Goal: Task Accomplishment & Management: Manage account settings

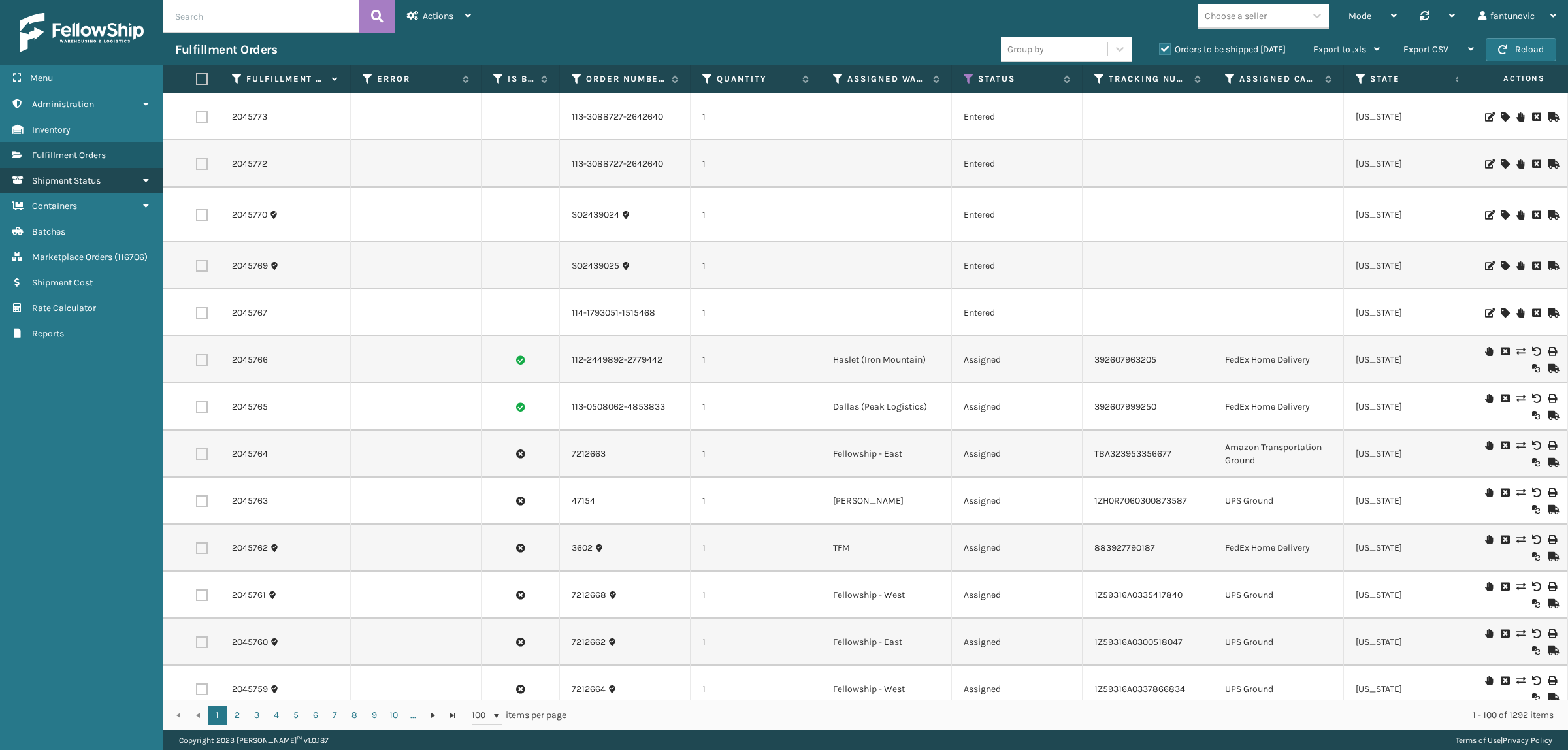
click at [85, 186] on link "Shipment Status" at bounding box center [81, 180] width 163 height 25
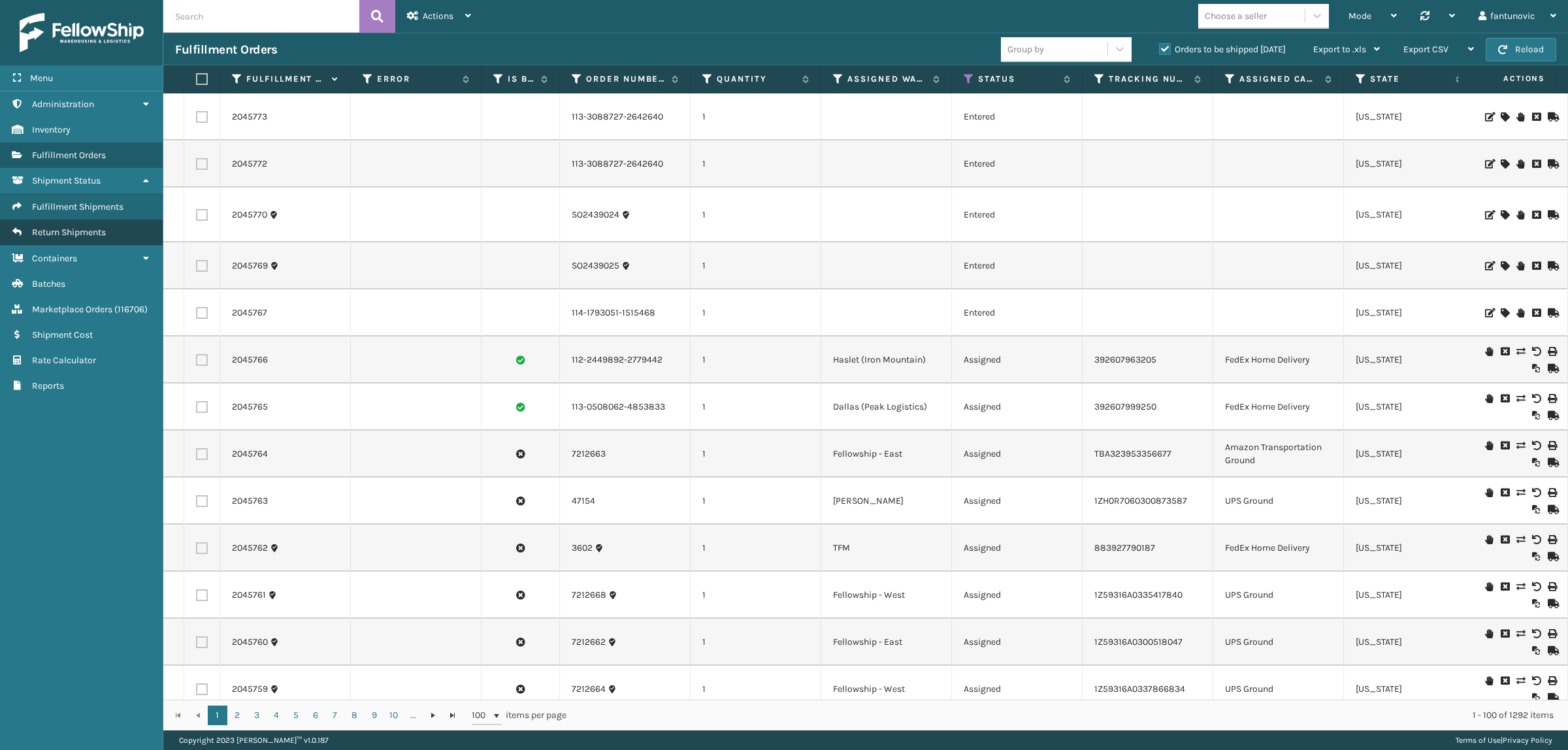
click at [87, 227] on span "Return Shipments" at bounding box center [69, 232] width 74 height 11
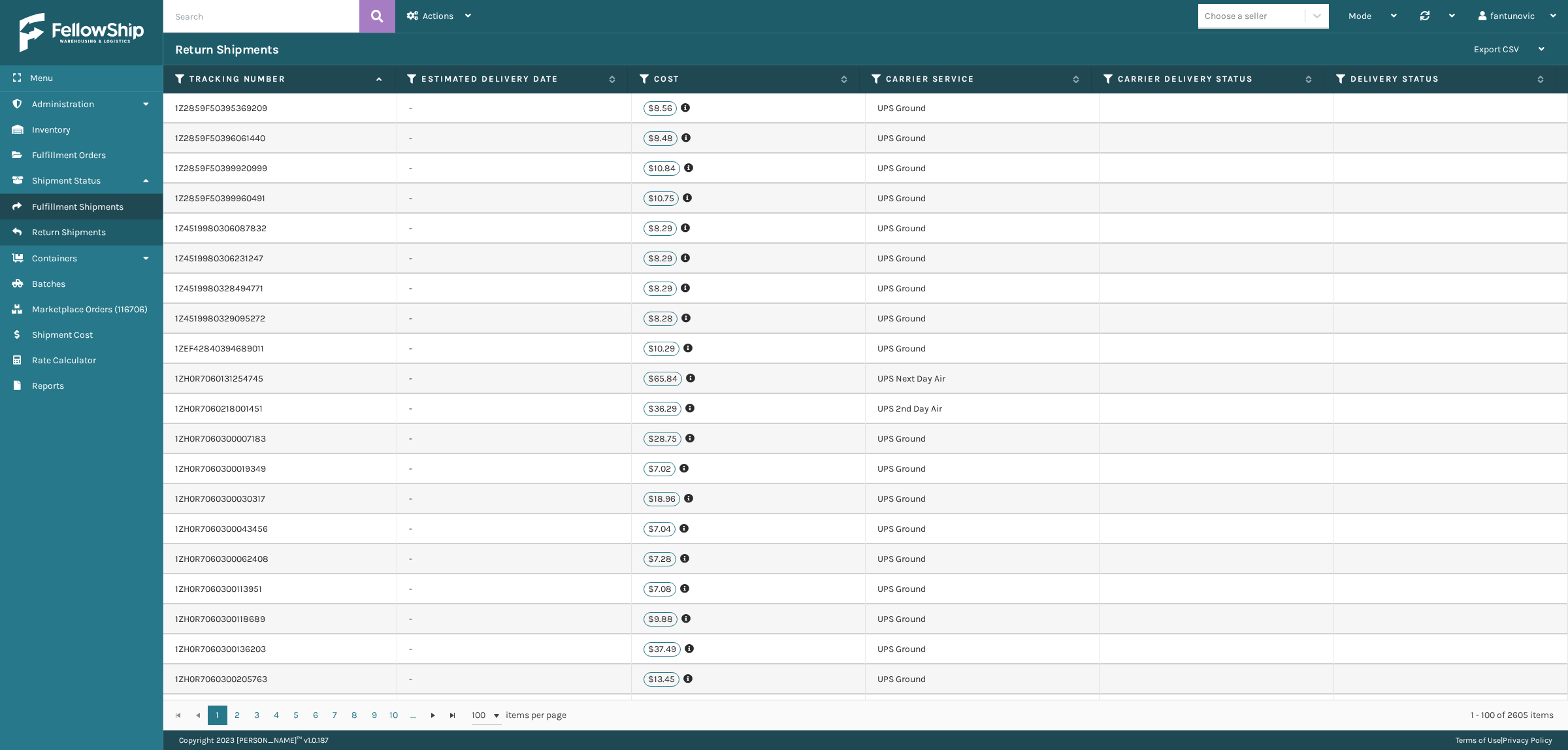
click at [96, 209] on link "Fulfillment Shipments" at bounding box center [81, 207] width 163 height 25
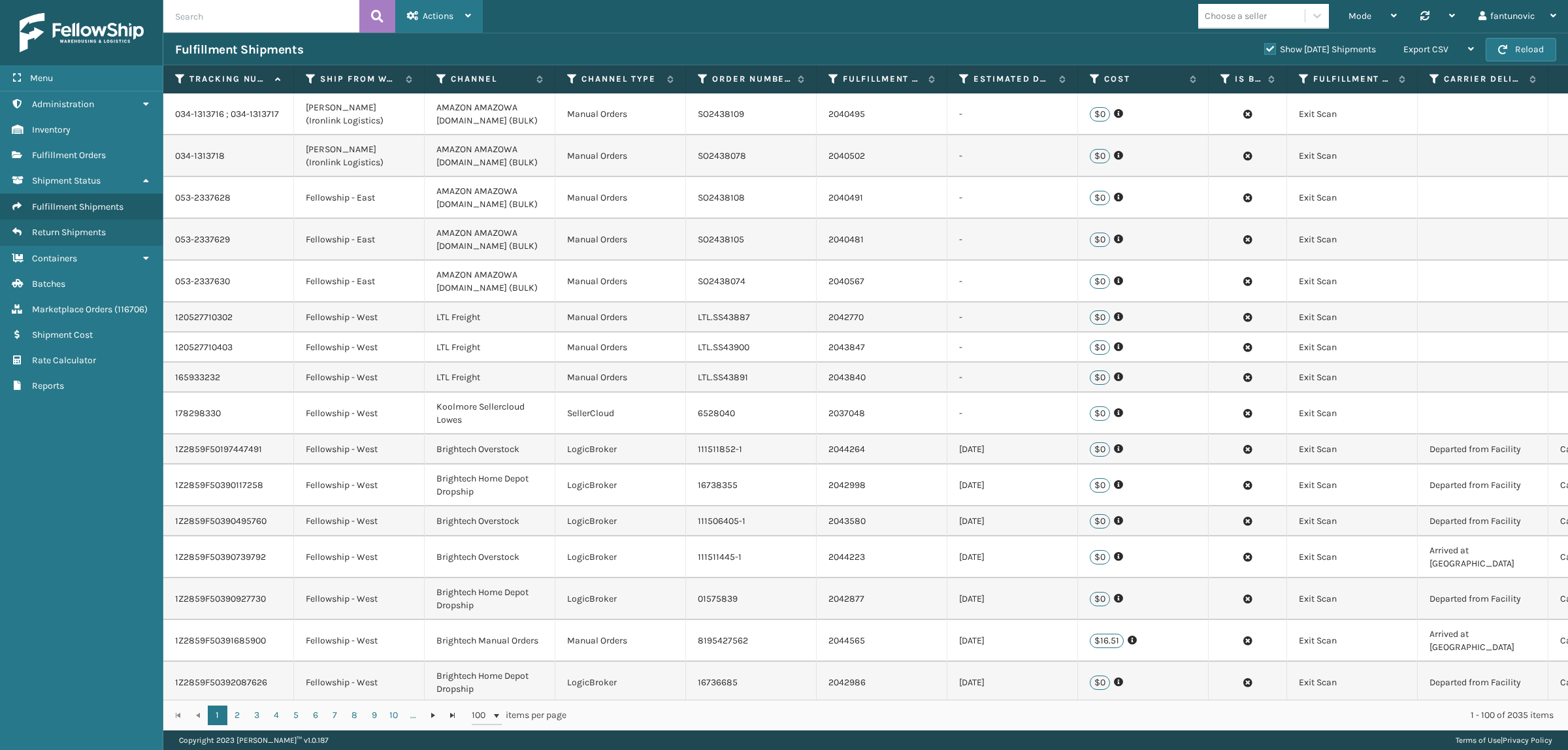
click at [445, 20] on span "Actions" at bounding box center [438, 16] width 31 height 11
click at [464, 55] on button "Settings" at bounding box center [483, 50] width 175 height 34
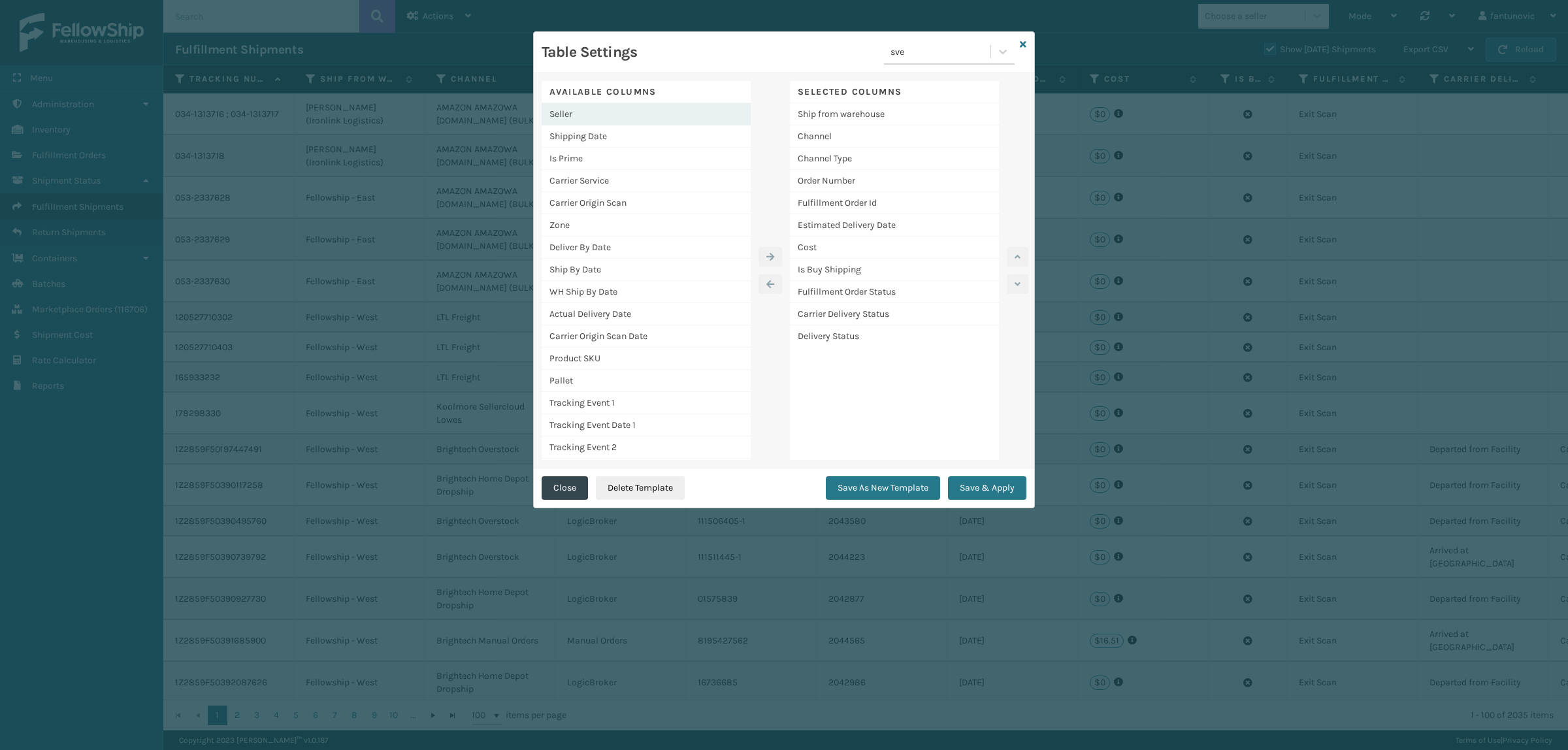
click at [573, 111] on div "Seller" at bounding box center [646, 114] width 209 height 22
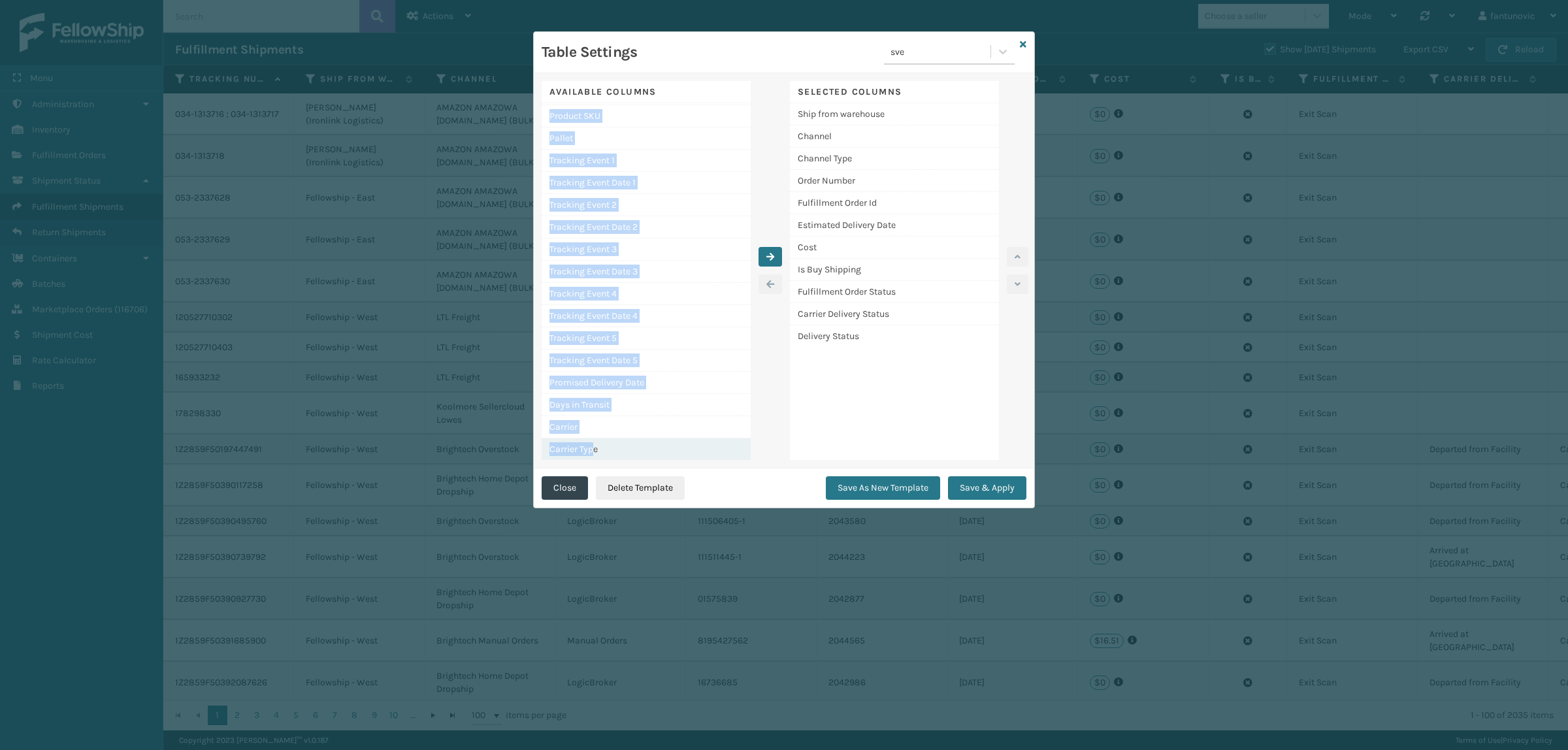
click at [592, 450] on div "Carrier Type" at bounding box center [646, 449] width 209 height 21
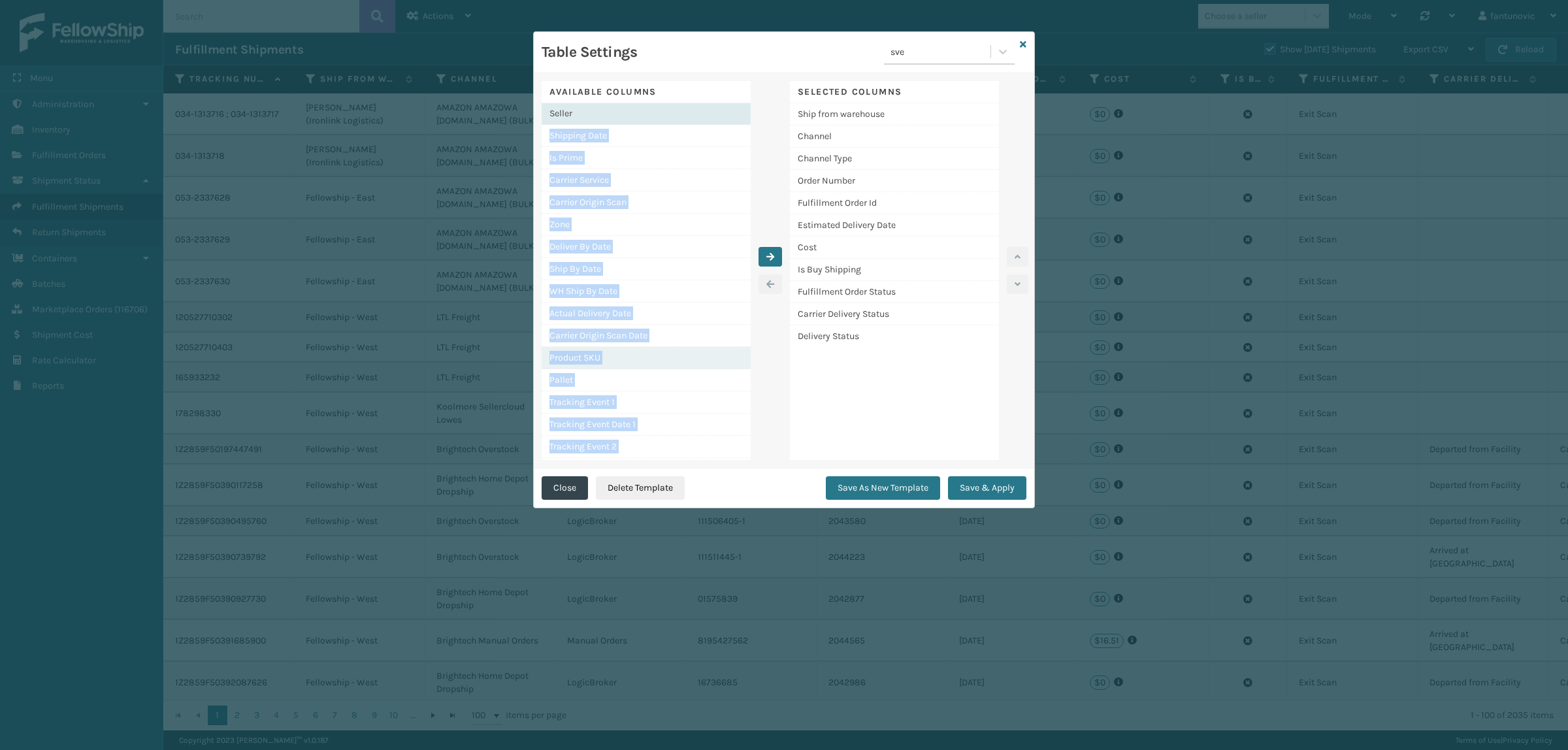
scroll to position [0, 0]
click at [637, 240] on div "Deliver By Date" at bounding box center [646, 247] width 209 height 22
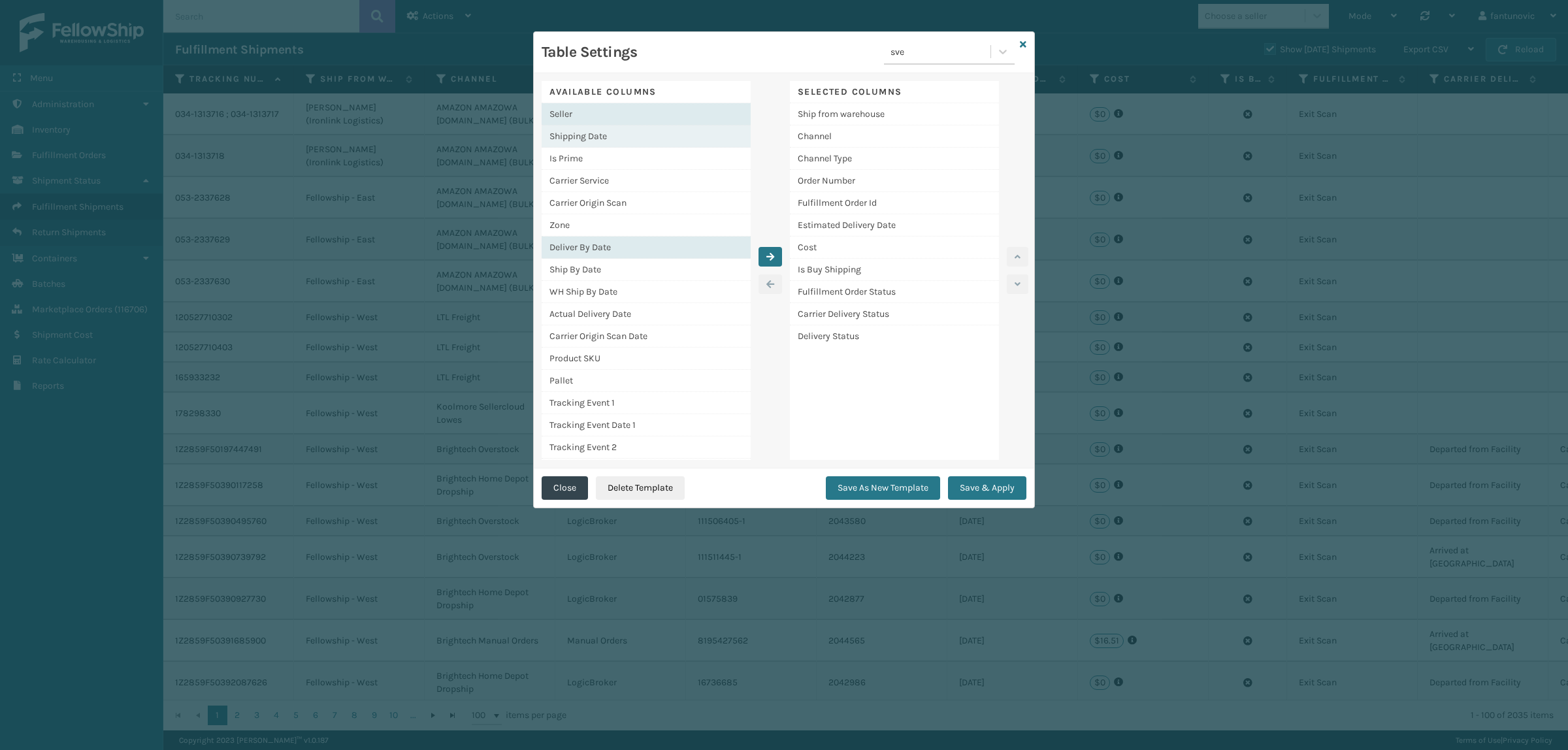
click at [602, 145] on div "Shipping Date" at bounding box center [646, 136] width 209 height 22
click at [593, 167] on div "Is Prime" at bounding box center [646, 158] width 209 height 22
click at [598, 178] on div "Carrier Service" at bounding box center [646, 180] width 209 height 22
click at [599, 198] on div "Carrier Origin Scan" at bounding box center [646, 203] width 209 height 22
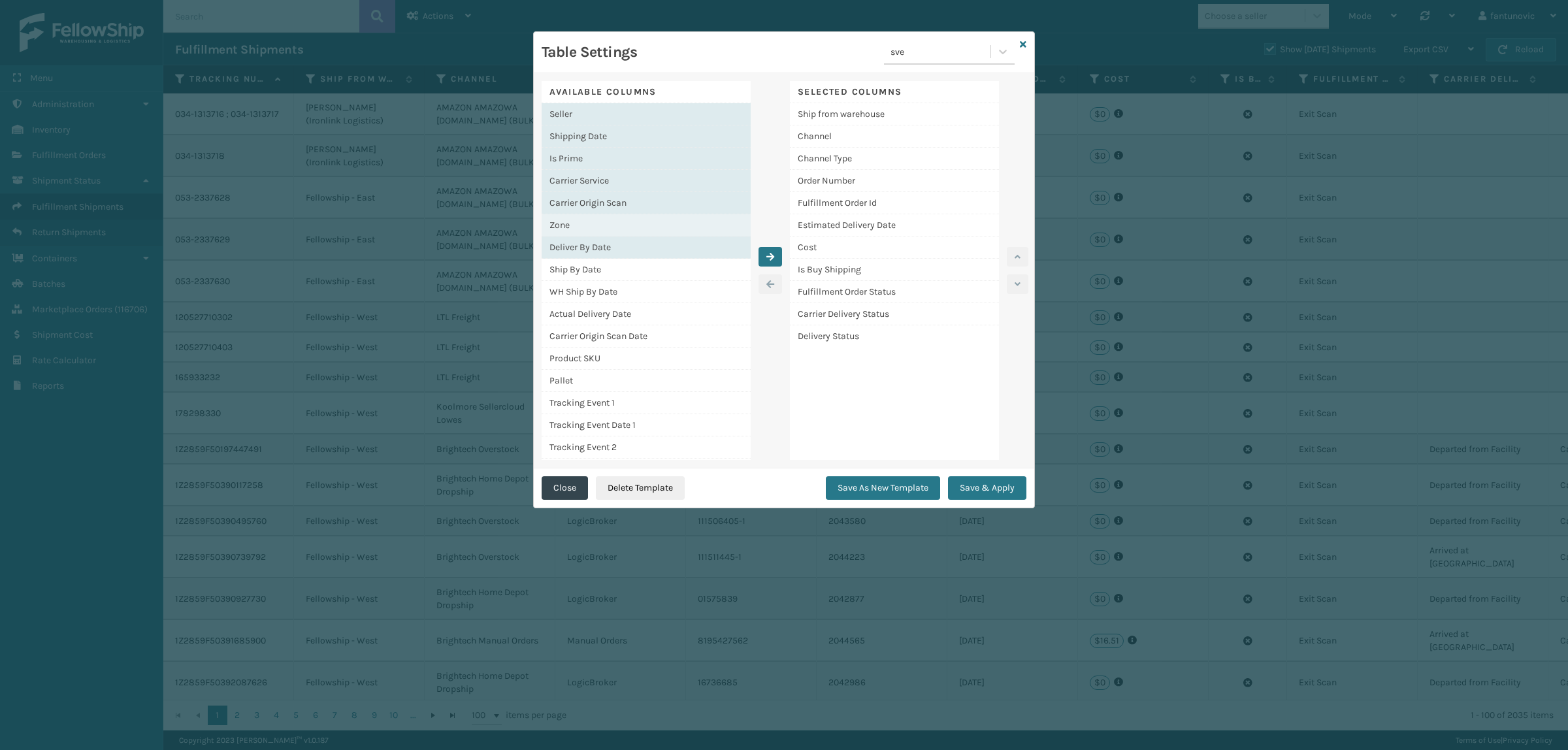
click at [600, 224] on div "Zone" at bounding box center [646, 225] width 209 height 22
click at [599, 273] on div "Ship By Date" at bounding box center [646, 270] width 209 height 22
click at [600, 286] on div "WH Ship By Date" at bounding box center [646, 291] width 209 height 22
click at [602, 318] on div "Actual Delivery Date" at bounding box center [646, 314] width 209 height 22
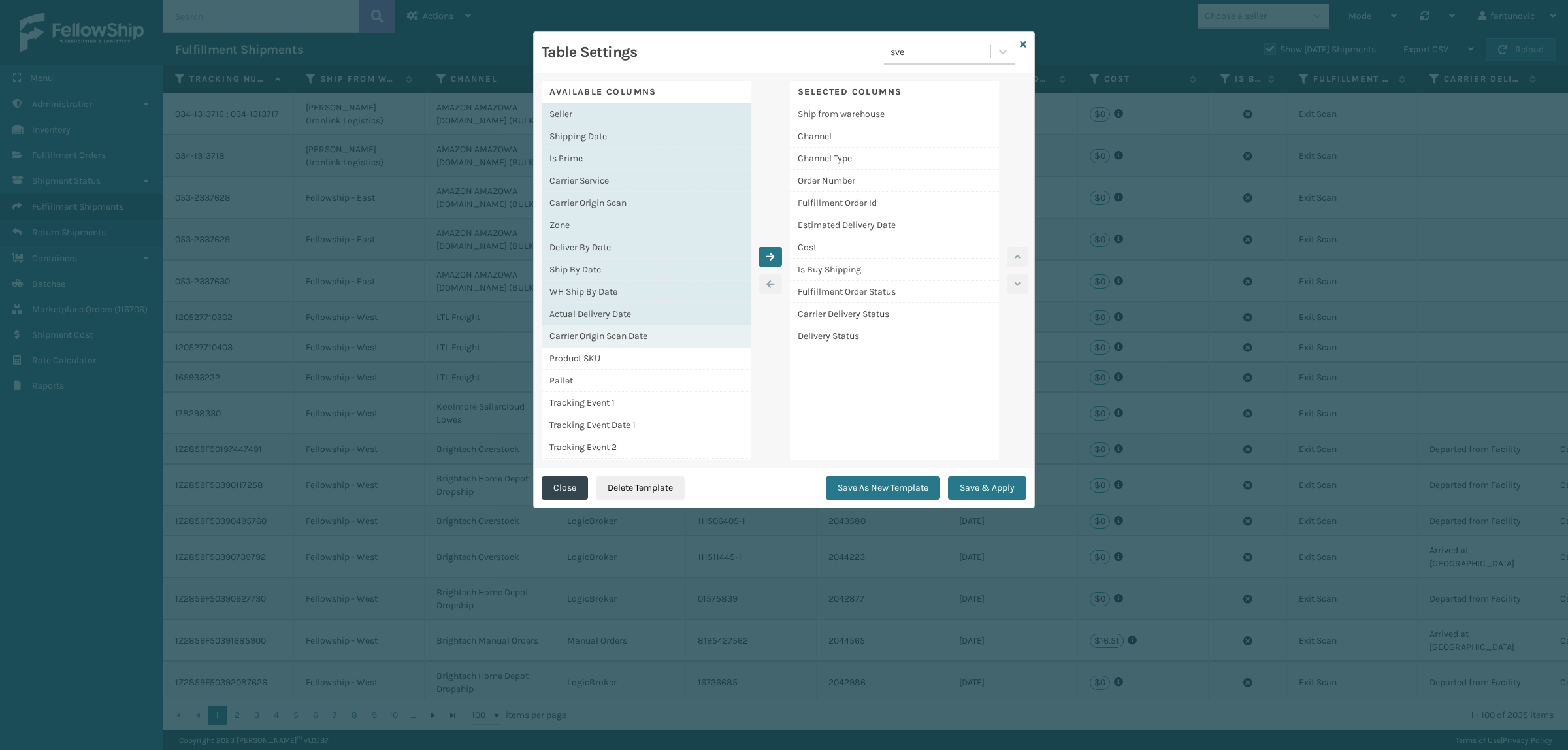
click at [605, 345] on div "Carrier Origin Scan Date" at bounding box center [646, 336] width 209 height 22
click at [601, 375] on div "Pallet" at bounding box center [646, 381] width 209 height 22
click at [602, 461] on div "Available Columns Seller Shipping Date Is Prime Carrier Service Carrier Origin …" at bounding box center [784, 271] width 500 height 395
click at [597, 403] on div "Tracking Event 1" at bounding box center [646, 403] width 209 height 22
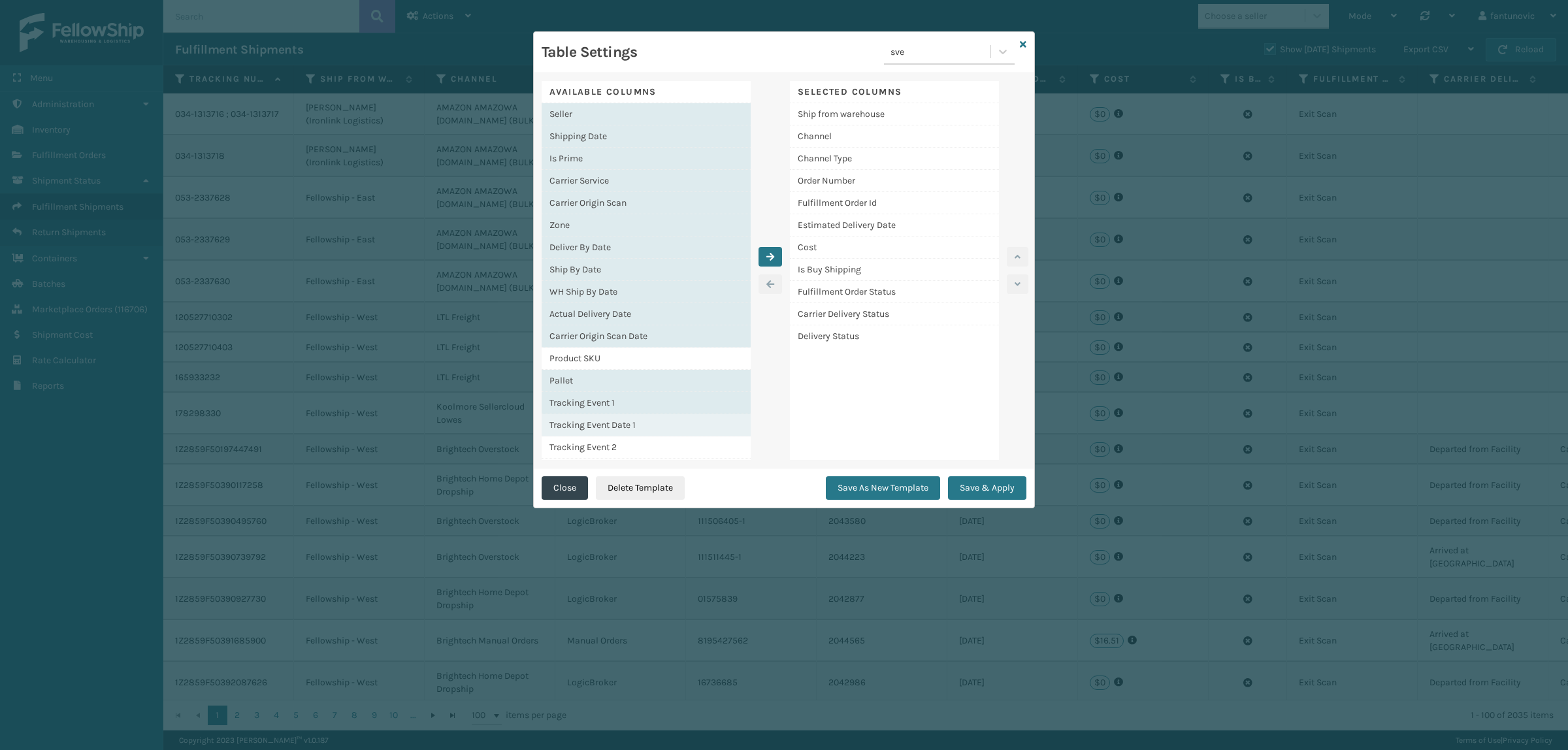
click at [599, 428] on div "Tracking Event Date 1" at bounding box center [646, 425] width 209 height 22
click at [599, 437] on div "Tracking Event Date 1" at bounding box center [646, 425] width 209 height 22
click at [590, 351] on div "Product SKU" at bounding box center [646, 358] width 209 height 22
click at [623, 449] on div "Tracking Event 2" at bounding box center [646, 447] width 209 height 22
click at [631, 421] on div "Tracking Event Date 1" at bounding box center [646, 425] width 209 height 22
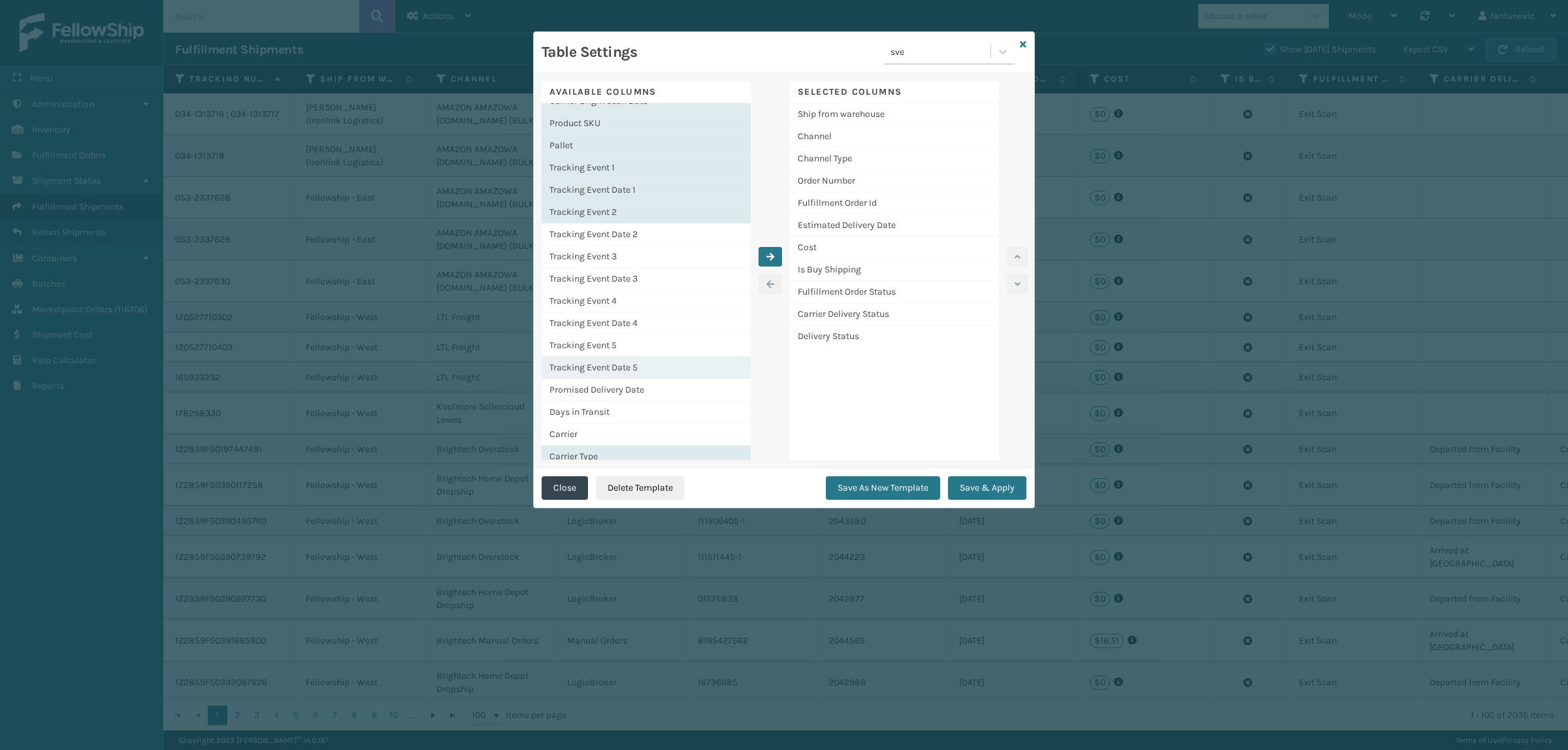
scroll to position [246, 0]
click at [609, 426] on div "Carrier" at bounding box center [646, 427] width 209 height 22
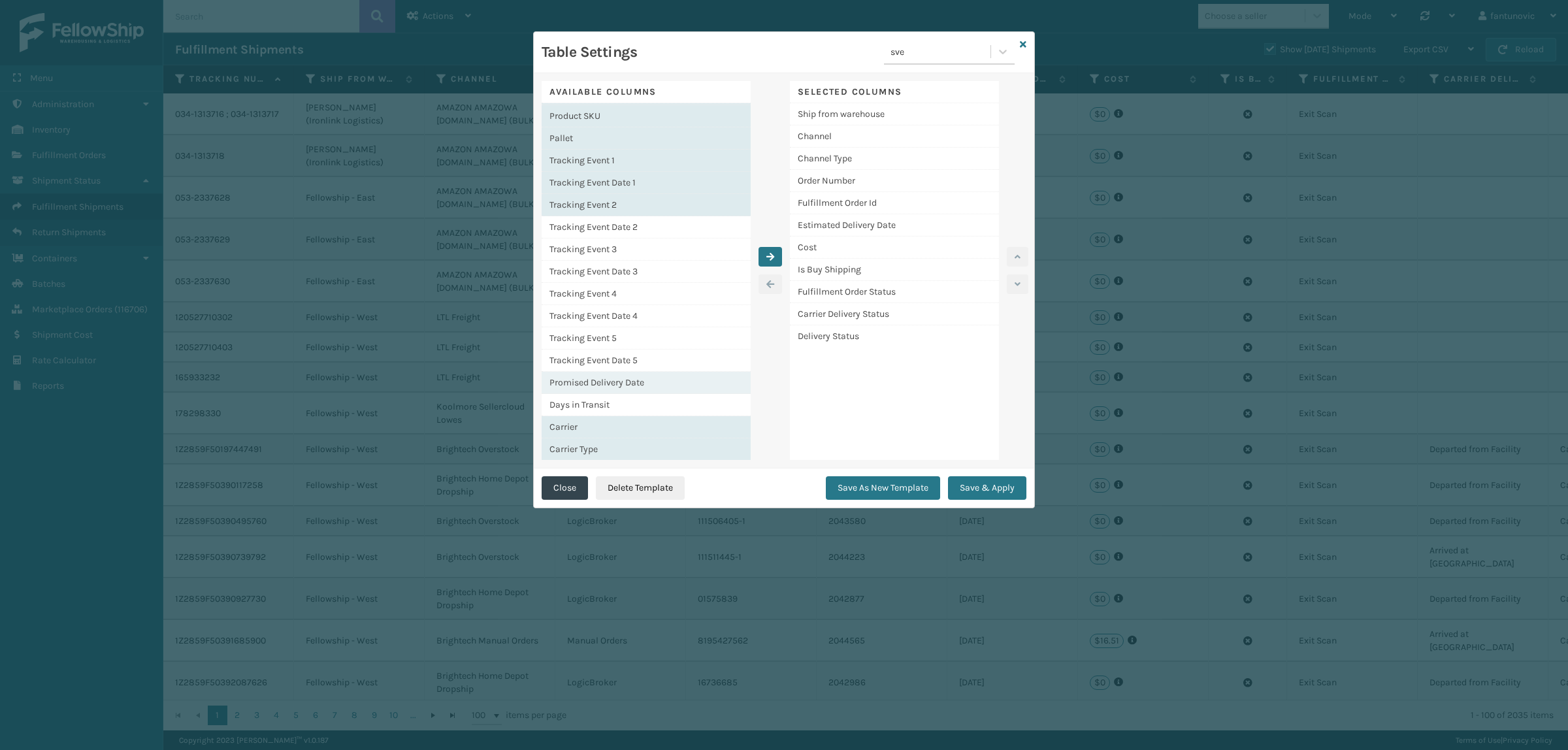
click at [614, 389] on div "Promised Delivery Date" at bounding box center [646, 383] width 209 height 22
click at [616, 358] on div "Tracking Event Date 5" at bounding box center [646, 360] width 209 height 22
click at [616, 335] on div "Tracking Event 5" at bounding box center [646, 338] width 209 height 22
click at [617, 314] on div "Tracking Event Date 4" at bounding box center [646, 316] width 209 height 22
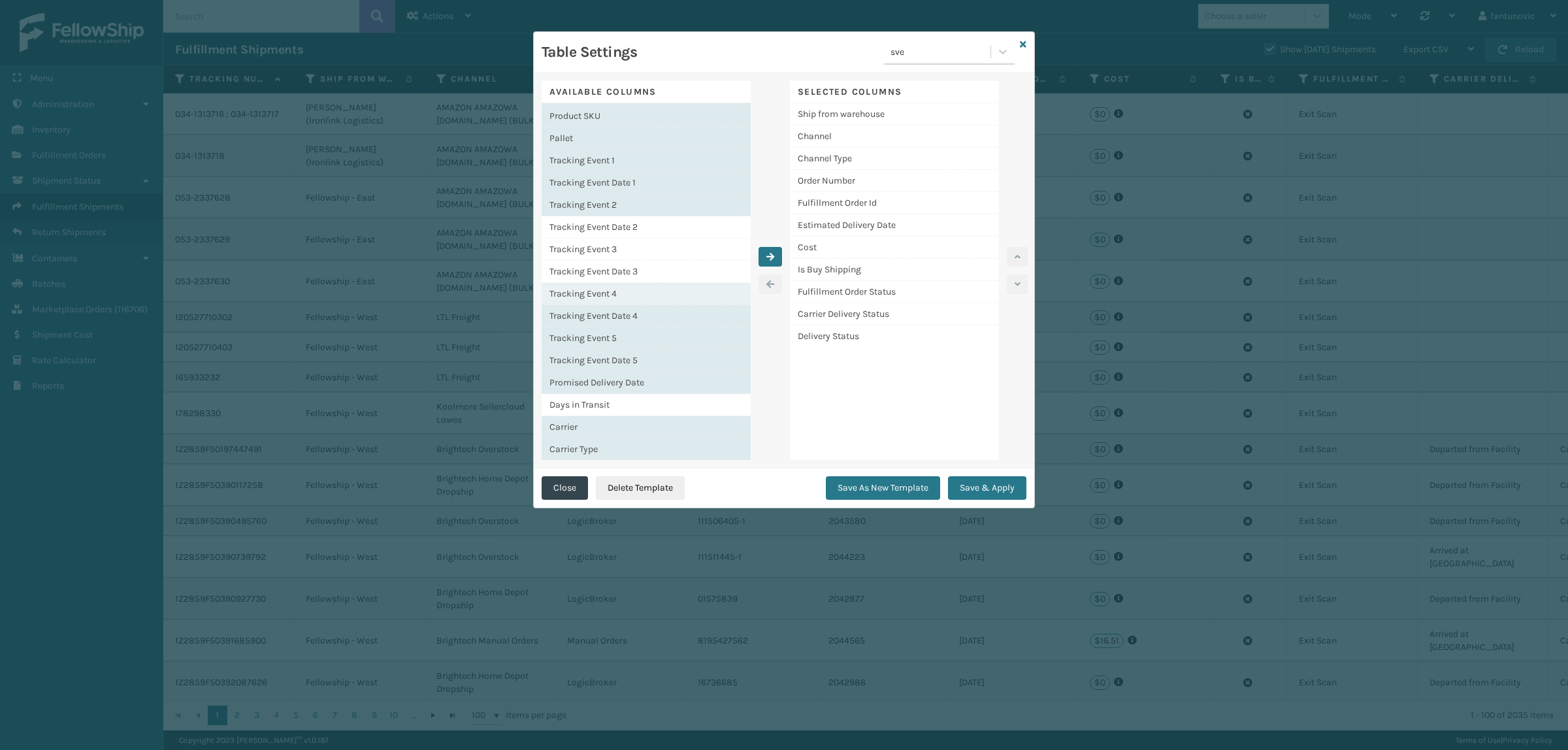
click at [617, 297] on div "Tracking Event 4" at bounding box center [646, 293] width 209 height 22
click at [619, 270] on div "Tracking Event Date 3" at bounding box center [646, 272] width 209 height 22
click at [619, 256] on div "Tracking Event 3" at bounding box center [646, 249] width 209 height 22
click at [624, 236] on div "Tracking Event Date 2" at bounding box center [646, 227] width 209 height 22
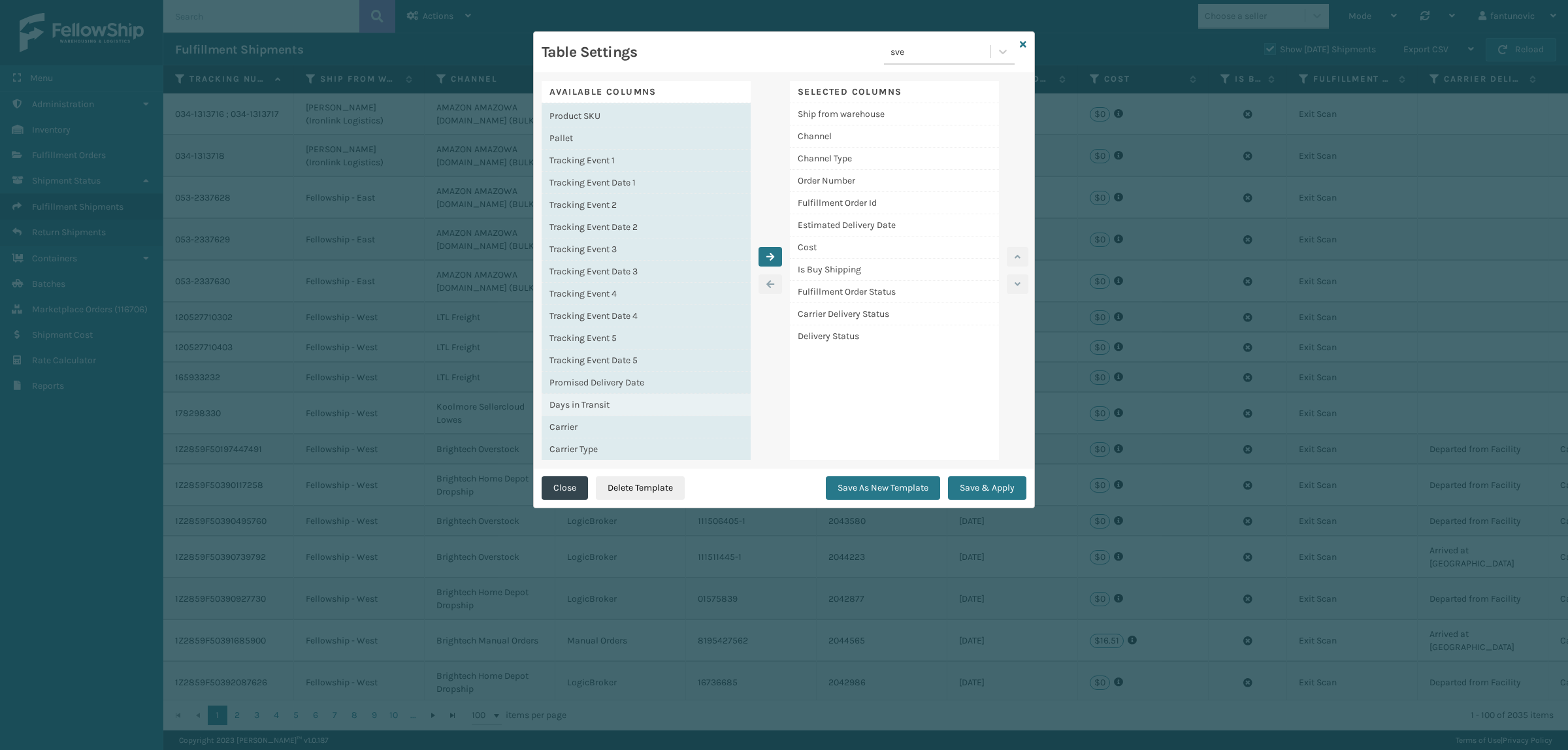
click at [589, 399] on div "Days in Transit" at bounding box center [646, 405] width 209 height 22
click at [772, 263] on button "button" at bounding box center [770, 256] width 23 height 19
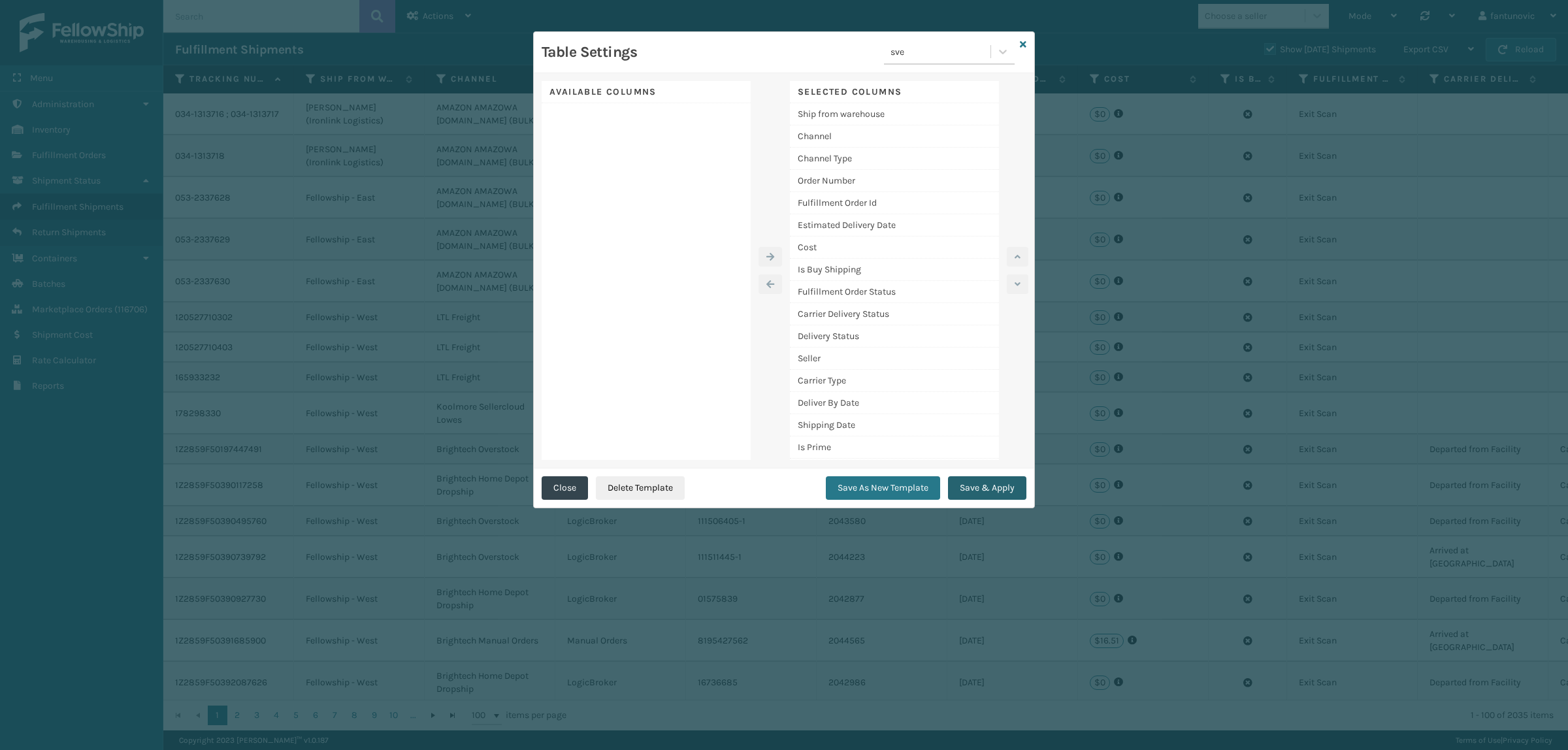
click at [981, 479] on button "Save & Apply" at bounding box center [987, 488] width 78 height 23
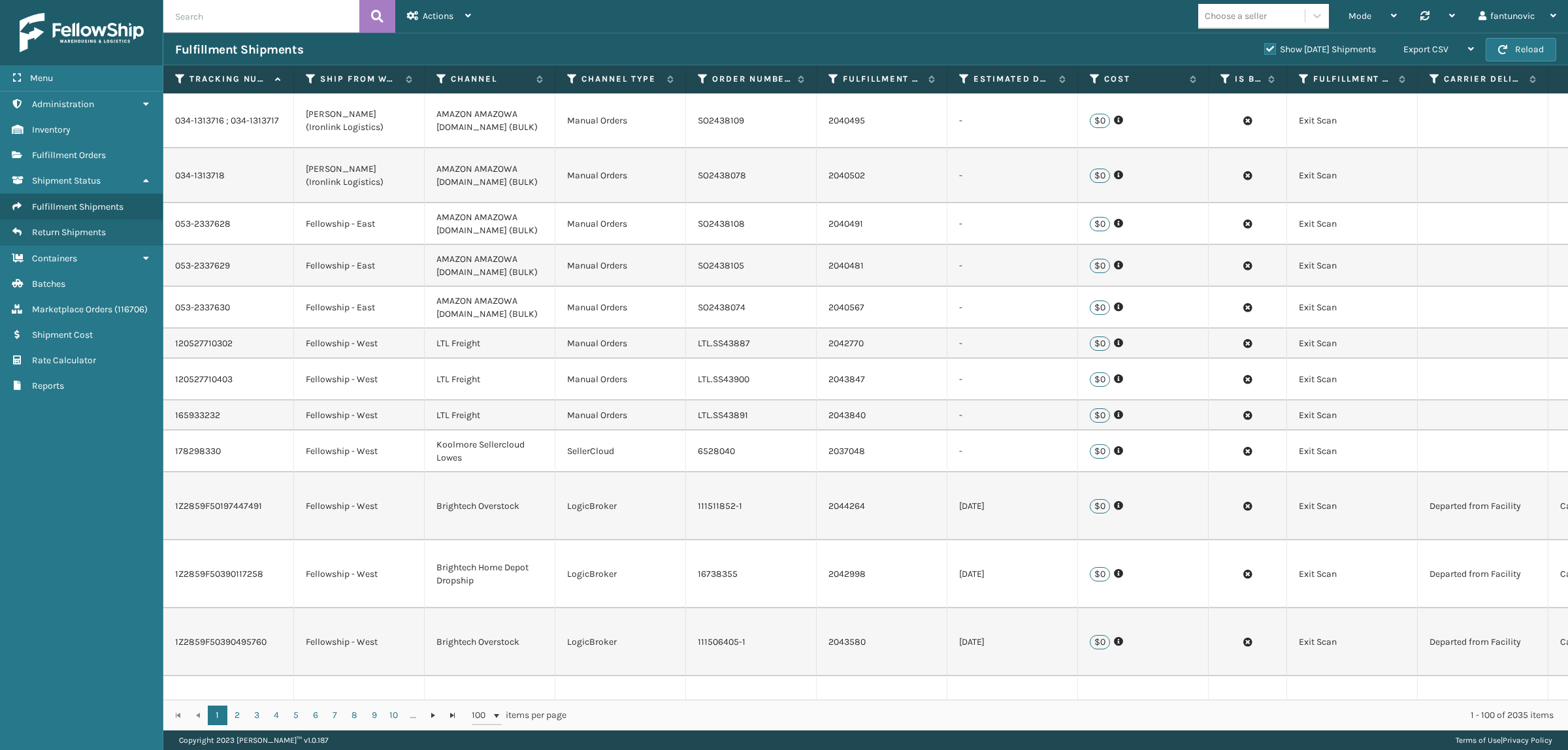
click at [1278, 46] on label "Show [DATE] Shipments" at bounding box center [1320, 49] width 112 height 11
click at [1265, 46] on input "Show [DATE] Shipments" at bounding box center [1264, 46] width 1 height 9
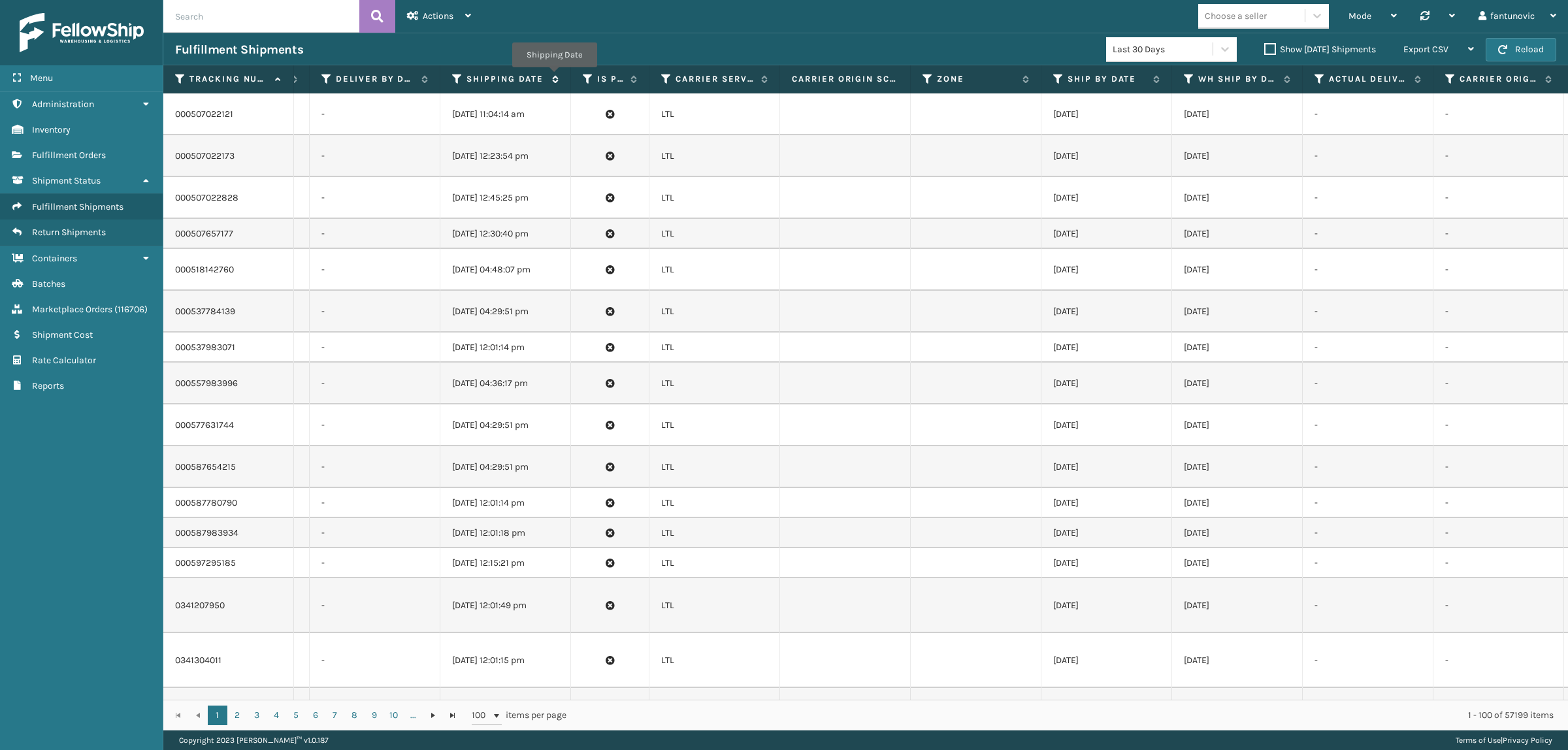
click at [554, 77] on icon at bounding box center [553, 79] width 11 height 8
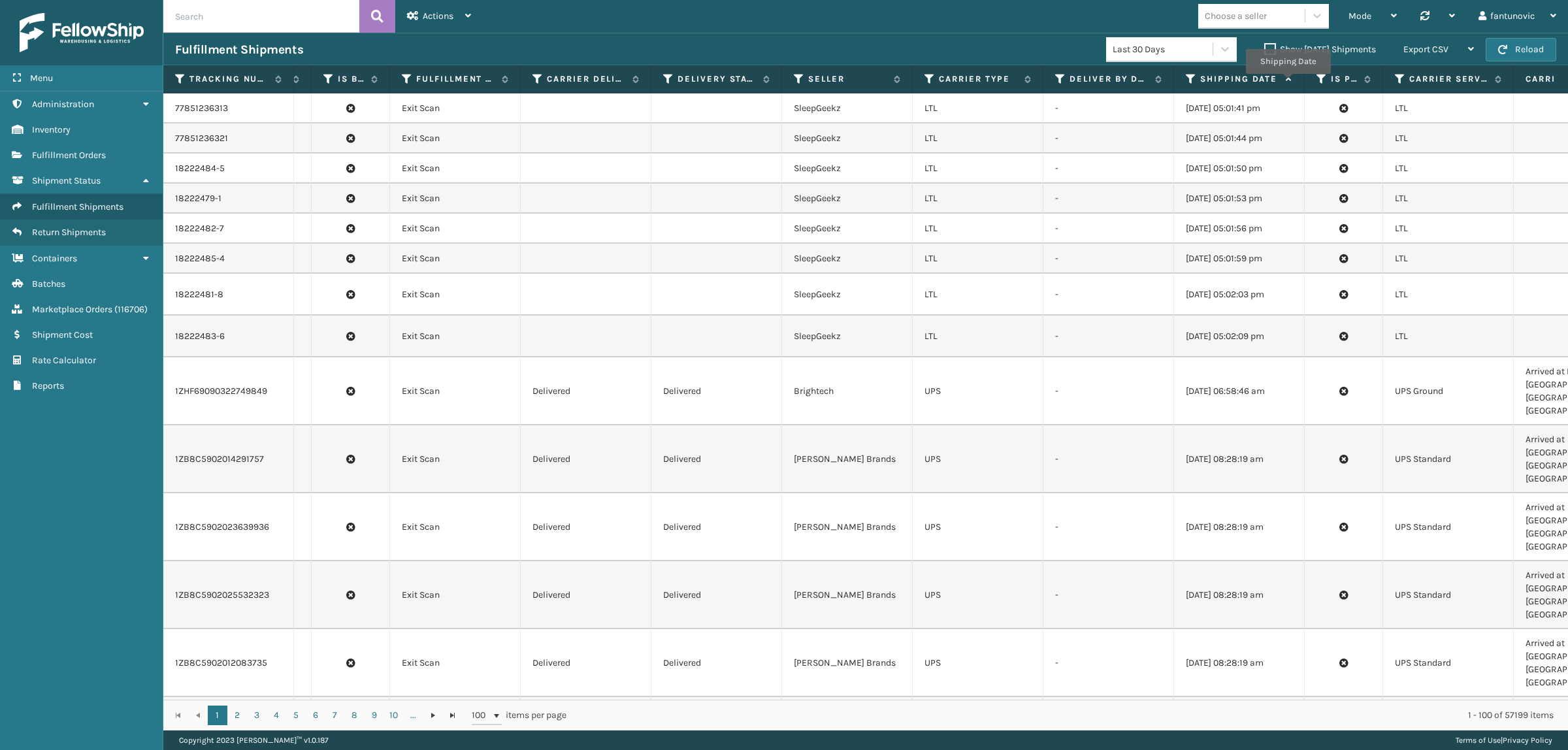
click at [1288, 83] on span "Shipping Date" at bounding box center [1246, 79] width 92 height 12
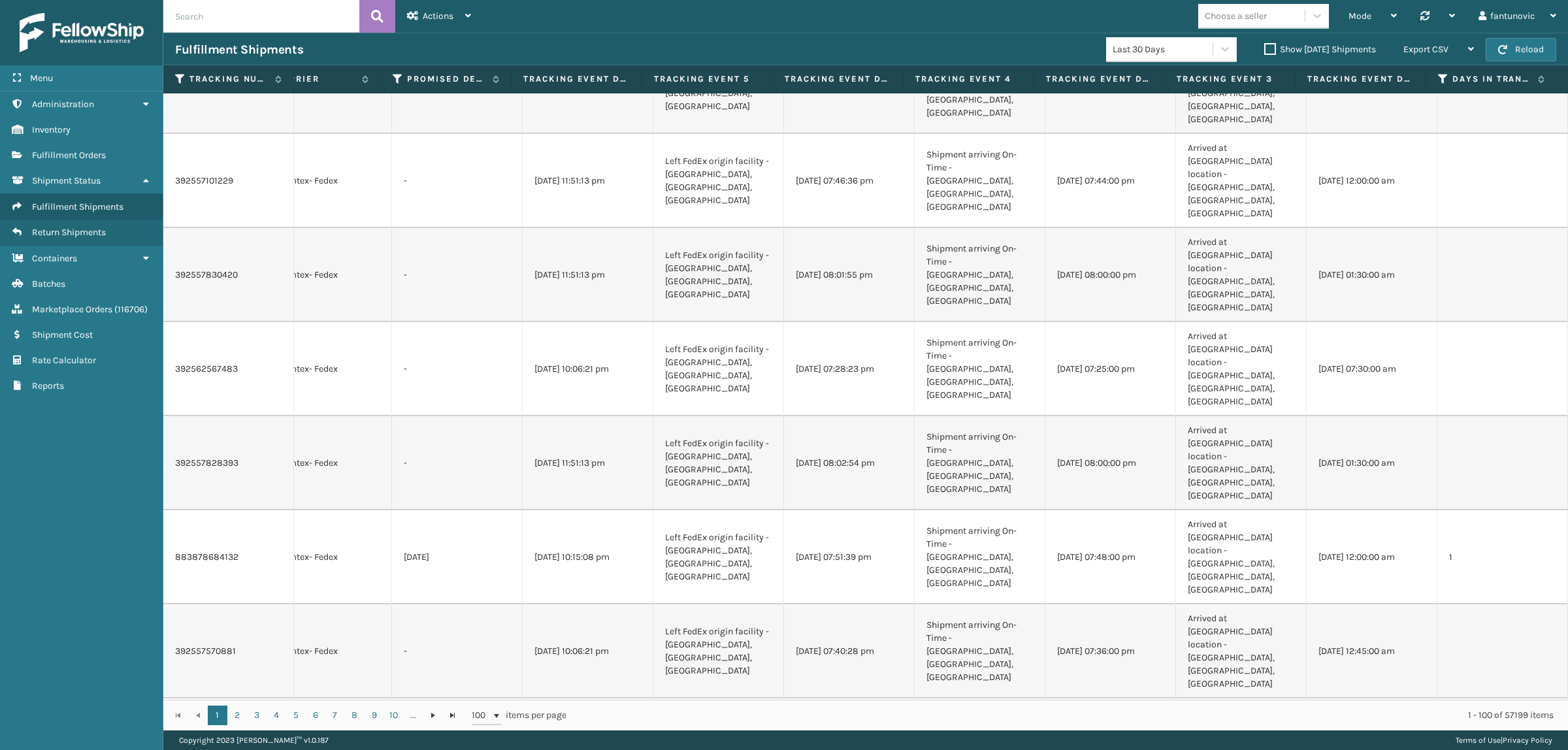
scroll to position [1225, 3598]
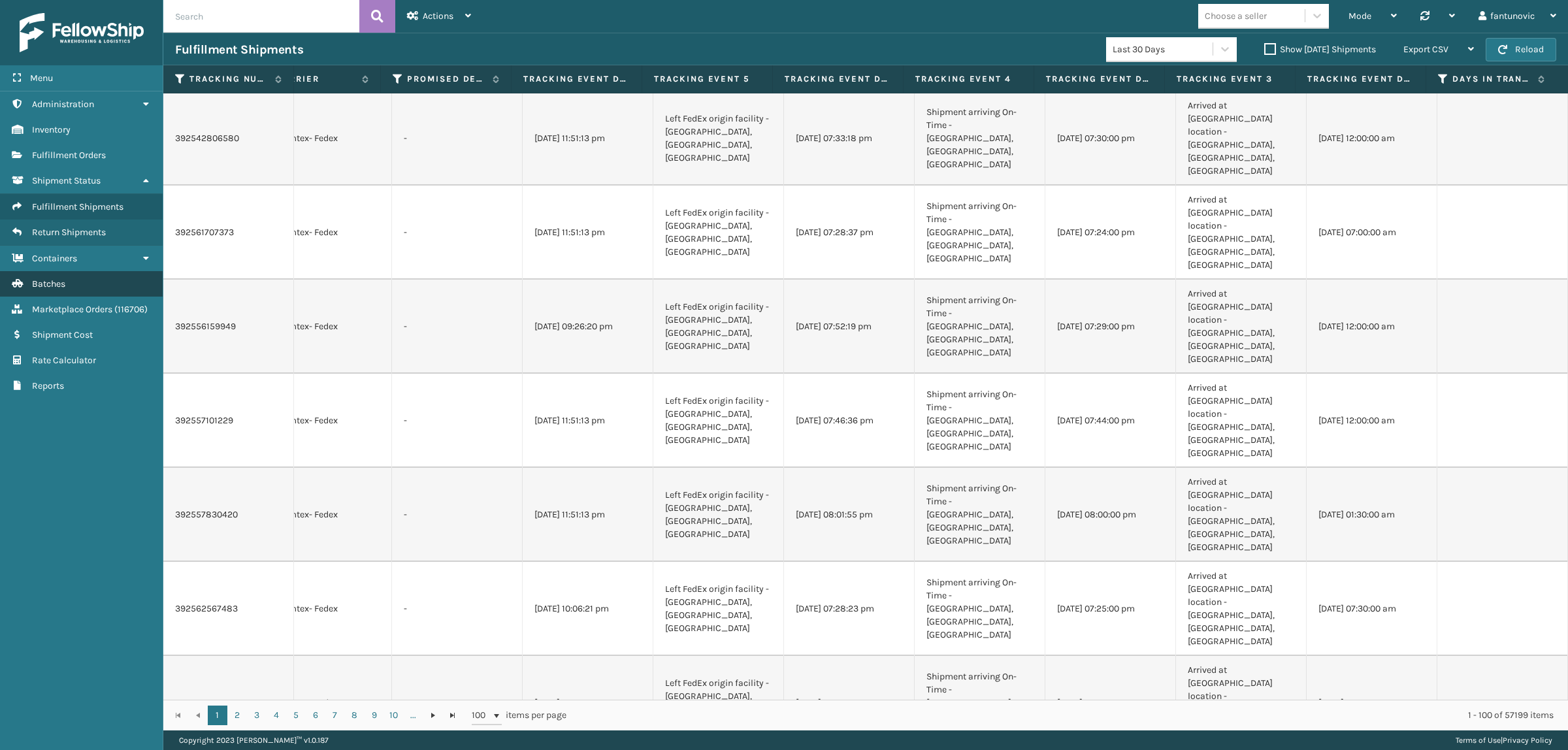
click at [80, 280] on link "Batches" at bounding box center [81, 284] width 163 height 25
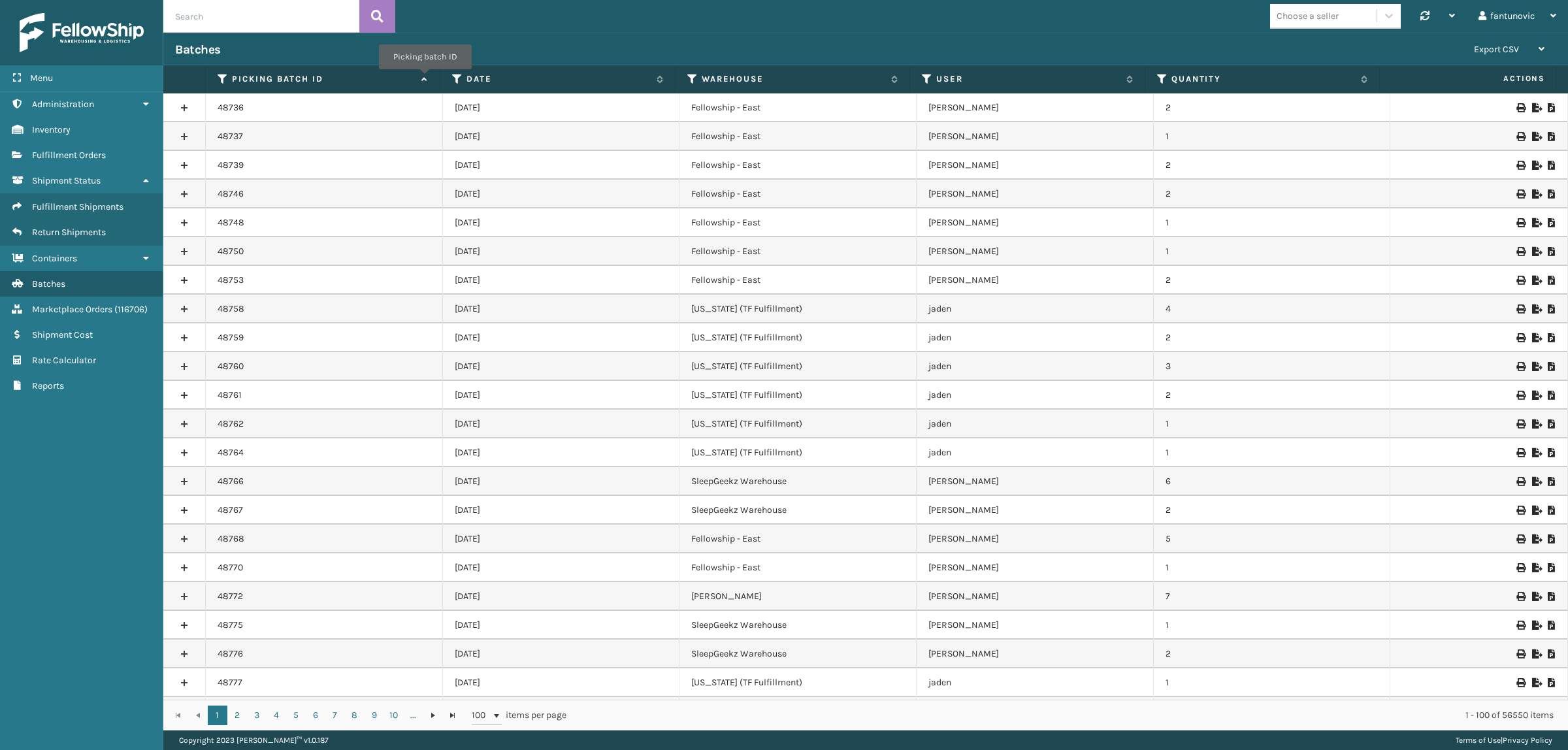
click at [425, 79] on icon at bounding box center [423, 79] width 11 height 9
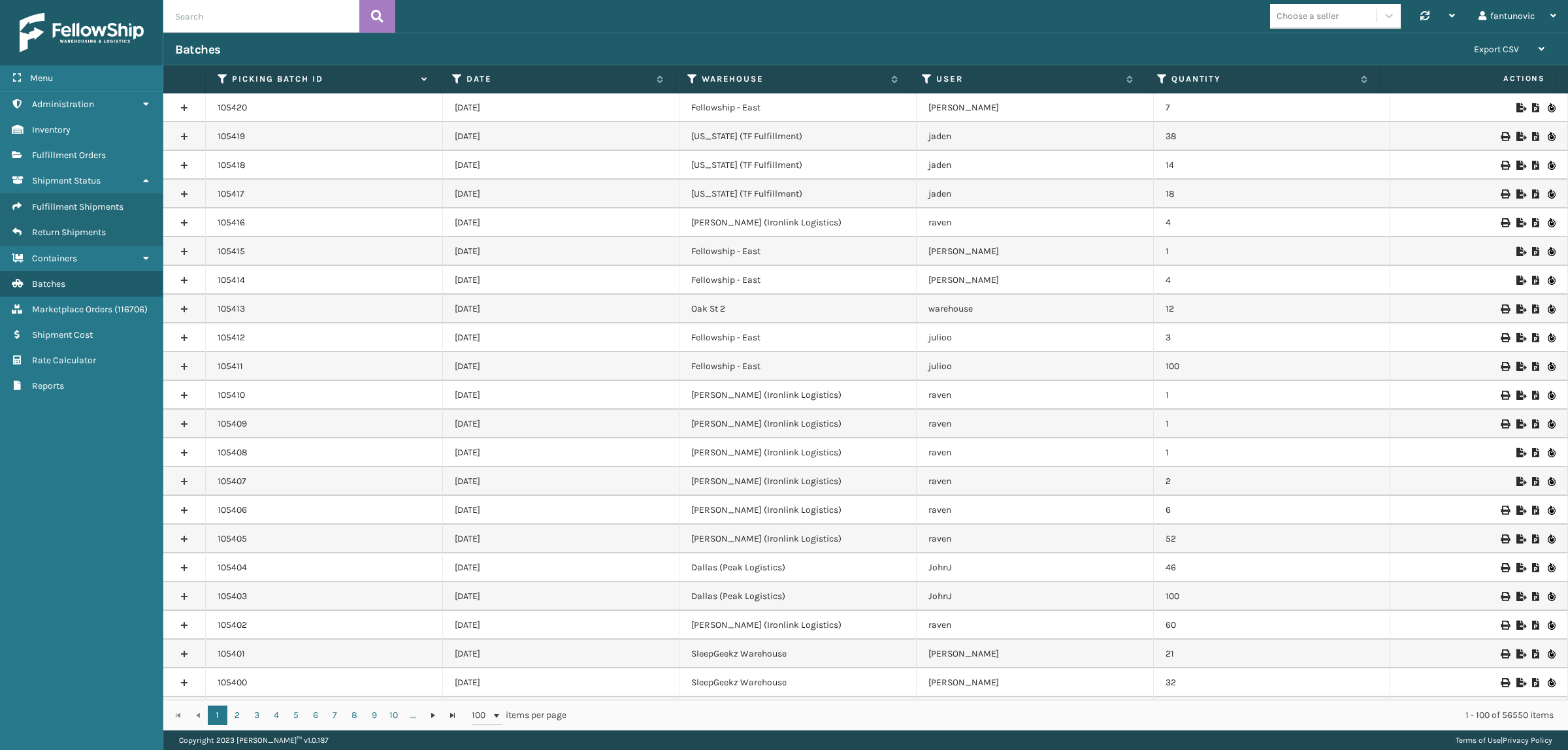
click at [188, 104] on link at bounding box center [184, 107] width 42 height 21
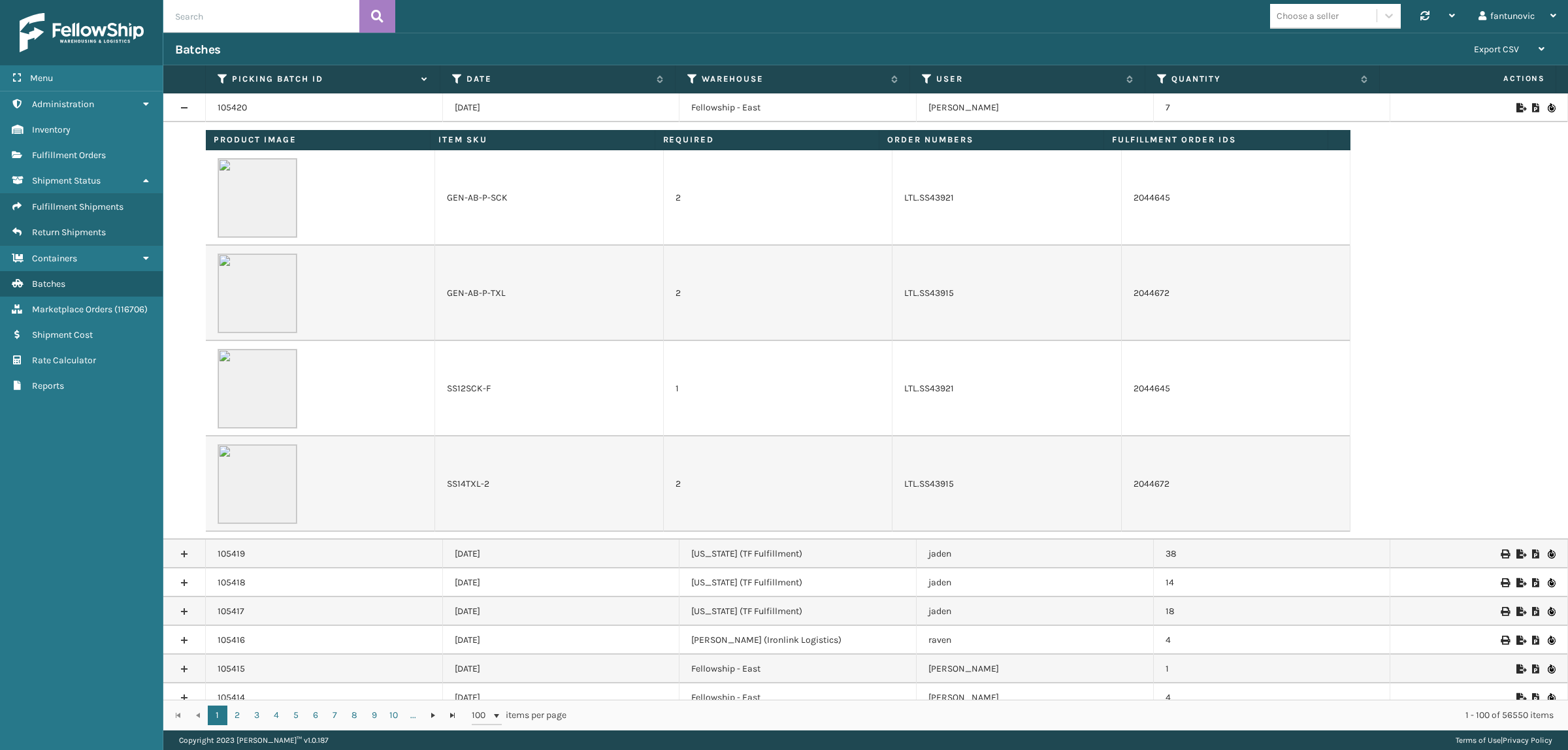
click at [188, 556] on link at bounding box center [184, 554] width 42 height 21
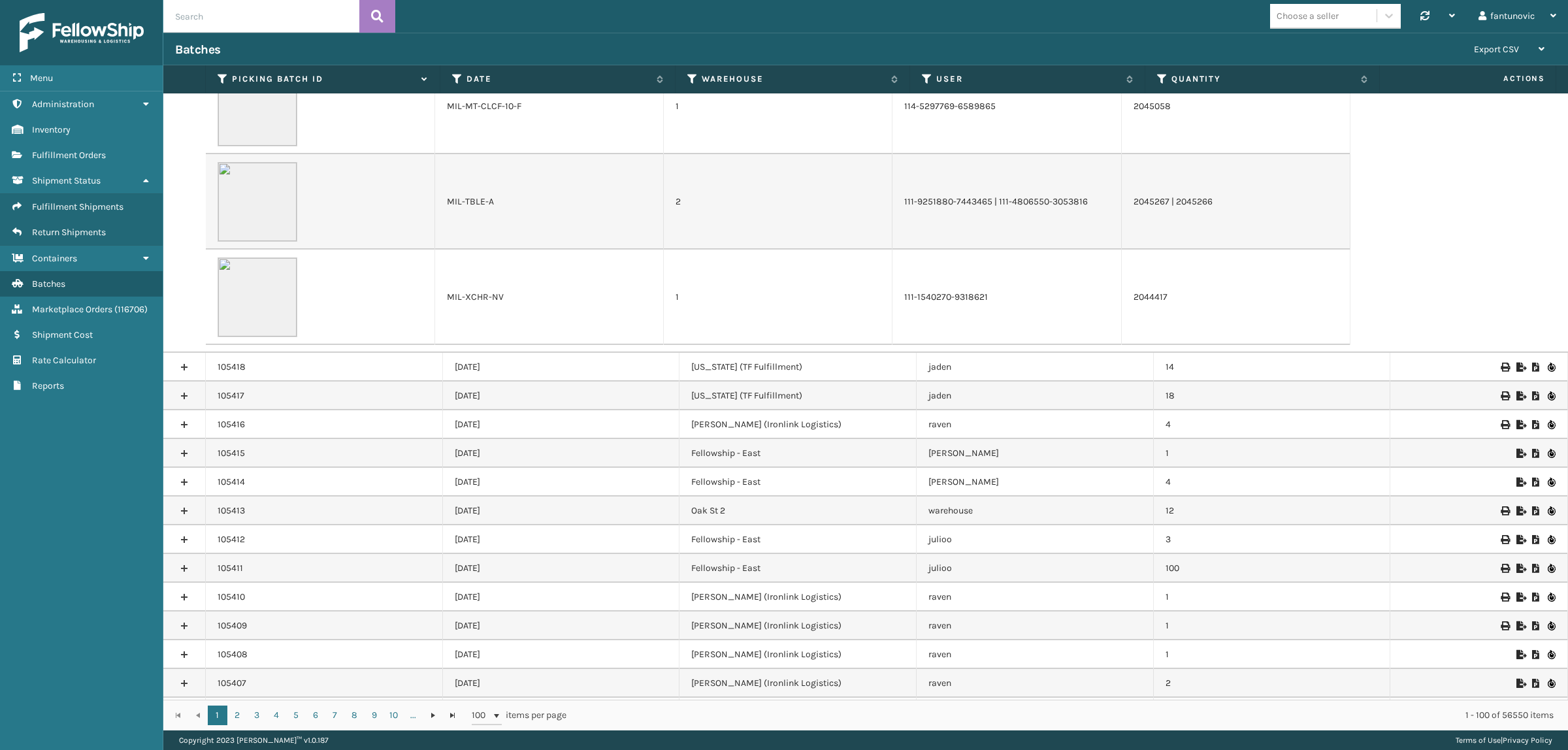
scroll to position [898, 0]
click at [98, 309] on span "Marketplace Orders" at bounding box center [72, 309] width 80 height 11
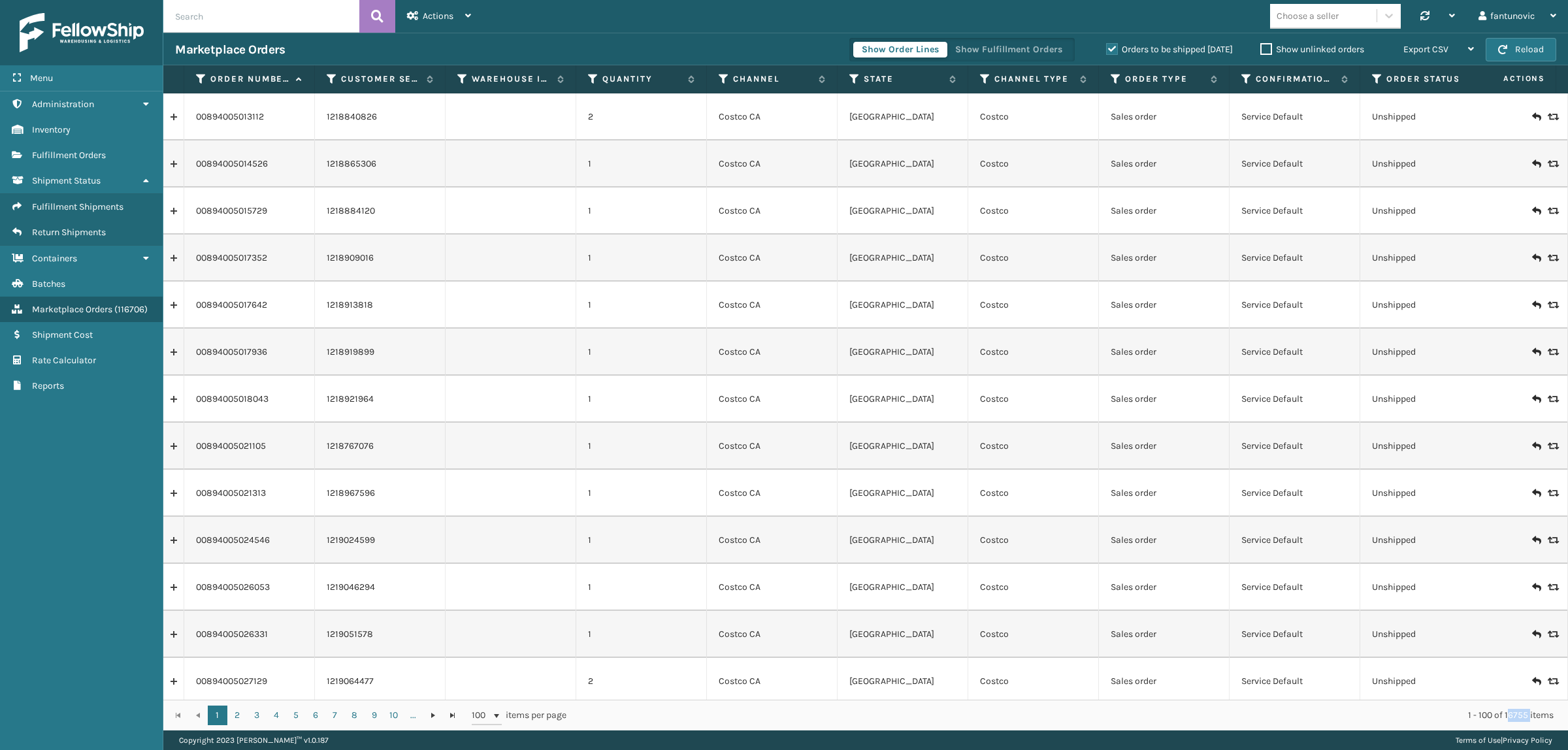
drag, startPoint x: 1507, startPoint y: 719, endPoint x: 1529, endPoint y: 721, distance: 22.1
click at [1529, 721] on div "1 - 100 of 16755 items" at bounding box center [1069, 716] width 969 height 13
click at [1507, 709] on div "1 - 100 of 16755 items" at bounding box center [1069, 716] width 969 height 13
drag, startPoint x: 1527, startPoint y: 717, endPoint x: 1503, endPoint y: 723, distance: 24.7
click at [1503, 723] on div "1 2 3 4 5 6 7 8 9 10 ... 1 2 3 4 5 6 7 8 9 10 ... 100 items per page 1 - 100 of…" at bounding box center [865, 715] width 1404 height 31
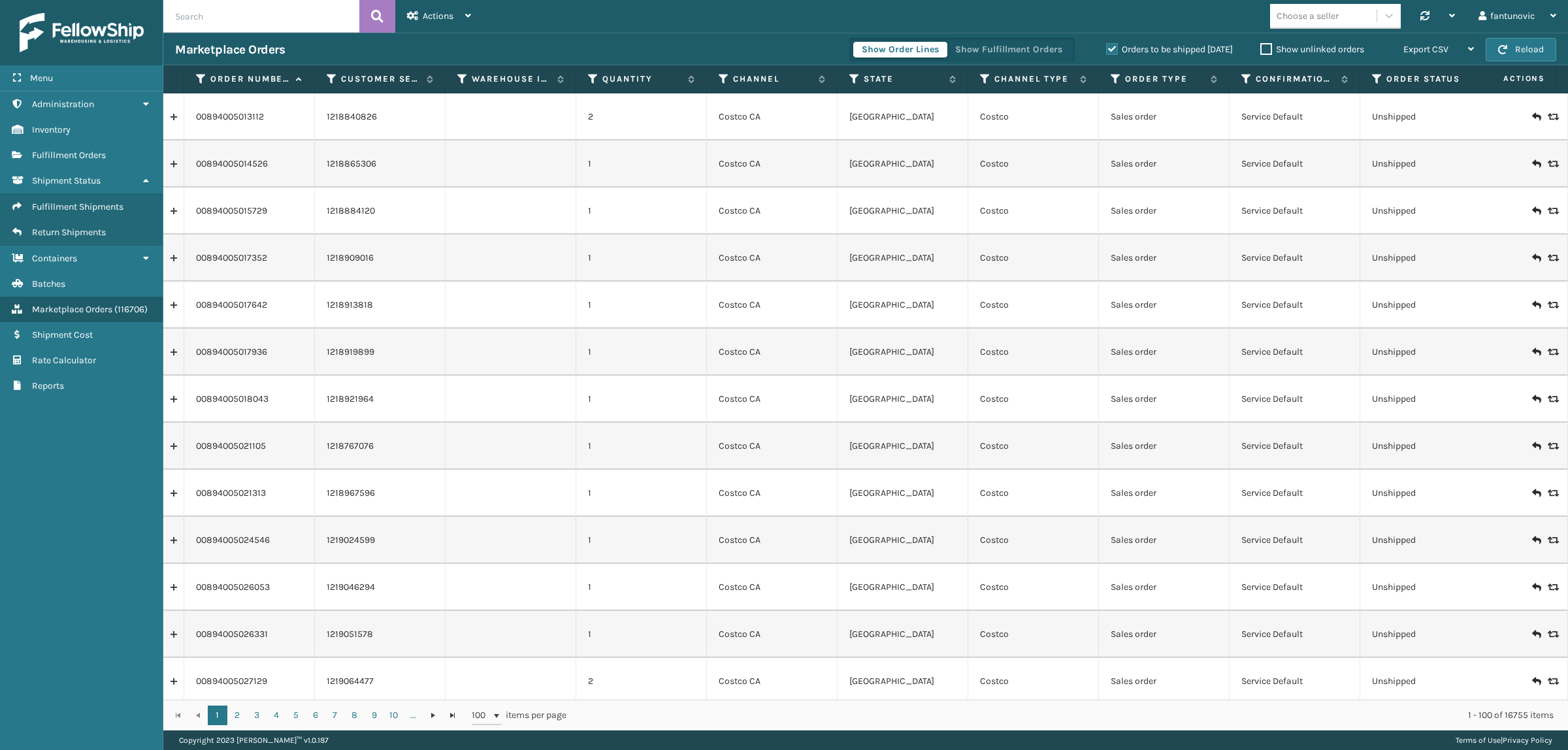
click at [1117, 48] on label "Orders to be shipped [DATE]" at bounding box center [1170, 49] width 127 height 11
click at [1107, 48] on input "Orders to be shipped [DATE]" at bounding box center [1106, 46] width 1 height 9
drag, startPoint x: 1527, startPoint y: 717, endPoint x: 1499, endPoint y: 722, distance: 28.4
click at [1499, 722] on div "1 - 100 of 960093 items" at bounding box center [1069, 716] width 969 height 13
click at [1497, 721] on div "1 - 100 of 960093 items" at bounding box center [1069, 716] width 969 height 13
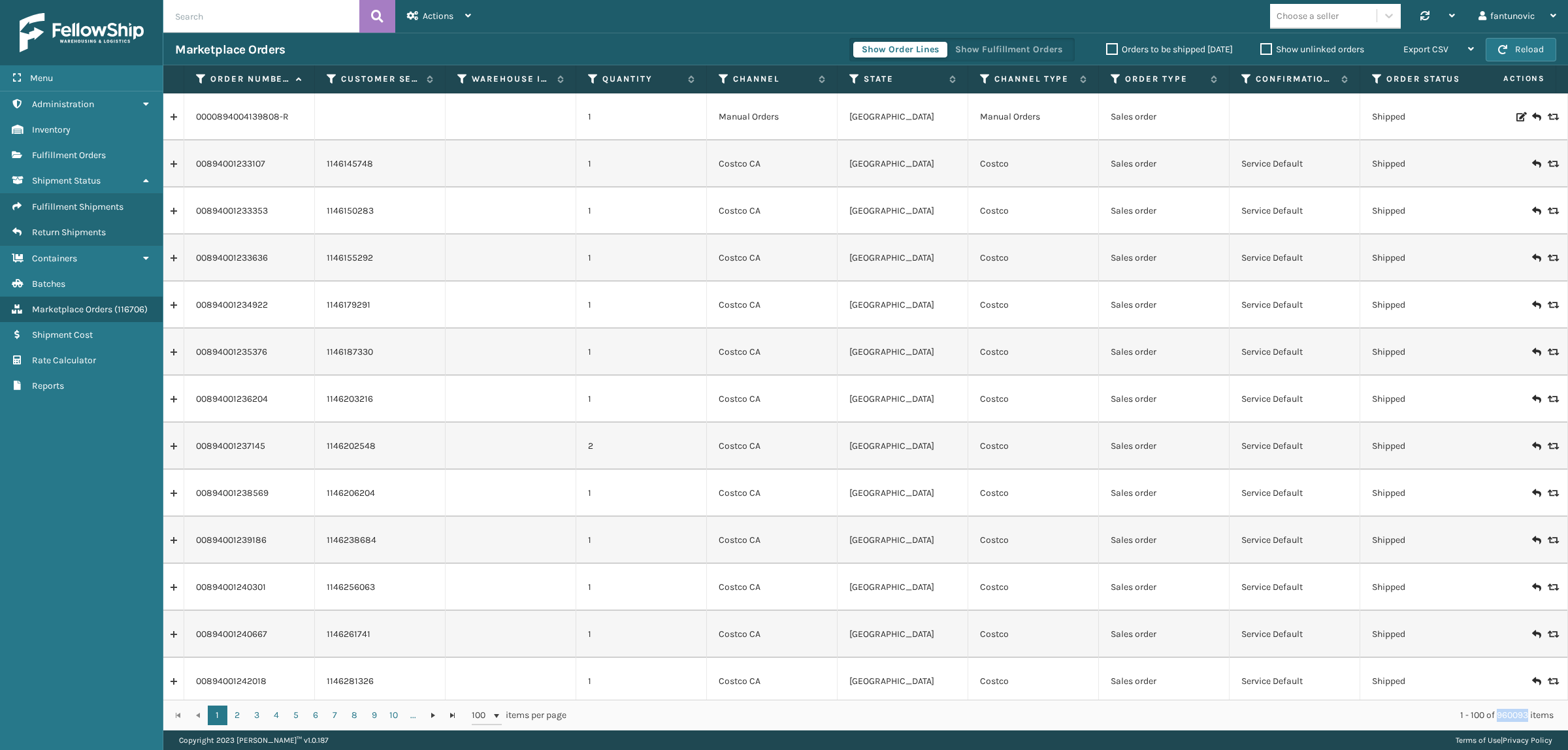
drag, startPoint x: 1497, startPoint y: 717, endPoint x: 1525, endPoint y: 717, distance: 28.0
click at [1525, 717] on div "1 - 100 of 960093 items" at bounding box center [1069, 716] width 969 height 13
click at [1501, 725] on div "1 2 3 4 5 6 7 8 9 10 ... 1 2 3 4 5 6 7 8 9 10 ... 100 items per page 1 - 100 of…" at bounding box center [865, 715] width 1404 height 31
drag, startPoint x: 1511, startPoint y: 716, endPoint x: 1525, endPoint y: 719, distance: 14.3
click at [1525, 719] on div "1 - 100 of 960093 items" at bounding box center [1069, 716] width 969 height 13
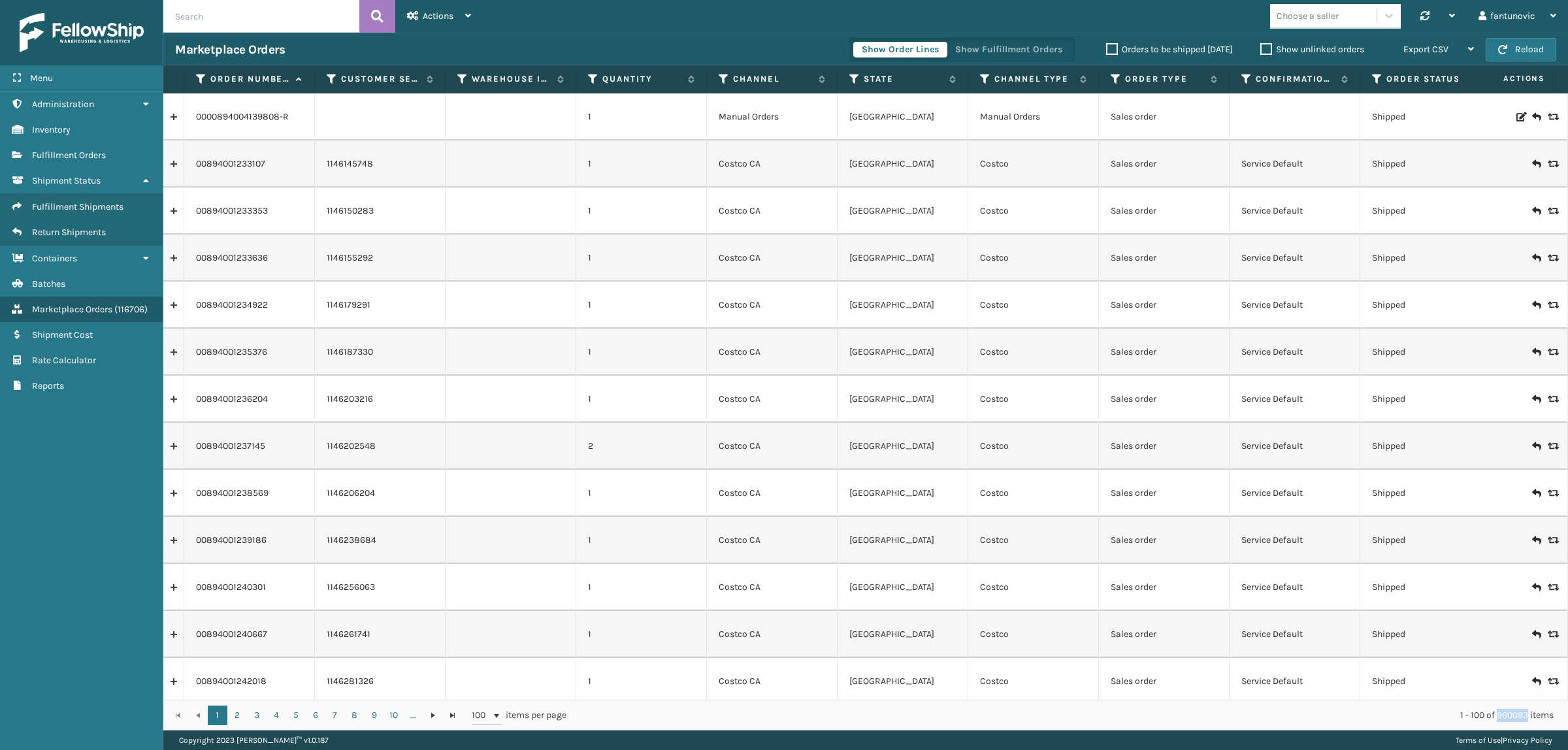
drag, startPoint x: 1494, startPoint y: 714, endPoint x: 1524, endPoint y: 717, distance: 30.1
click at [1524, 717] on div "1 - 100 of 960093 items" at bounding box center [1069, 716] width 969 height 13
click at [296, 82] on icon at bounding box center [297, 79] width 11 height 9
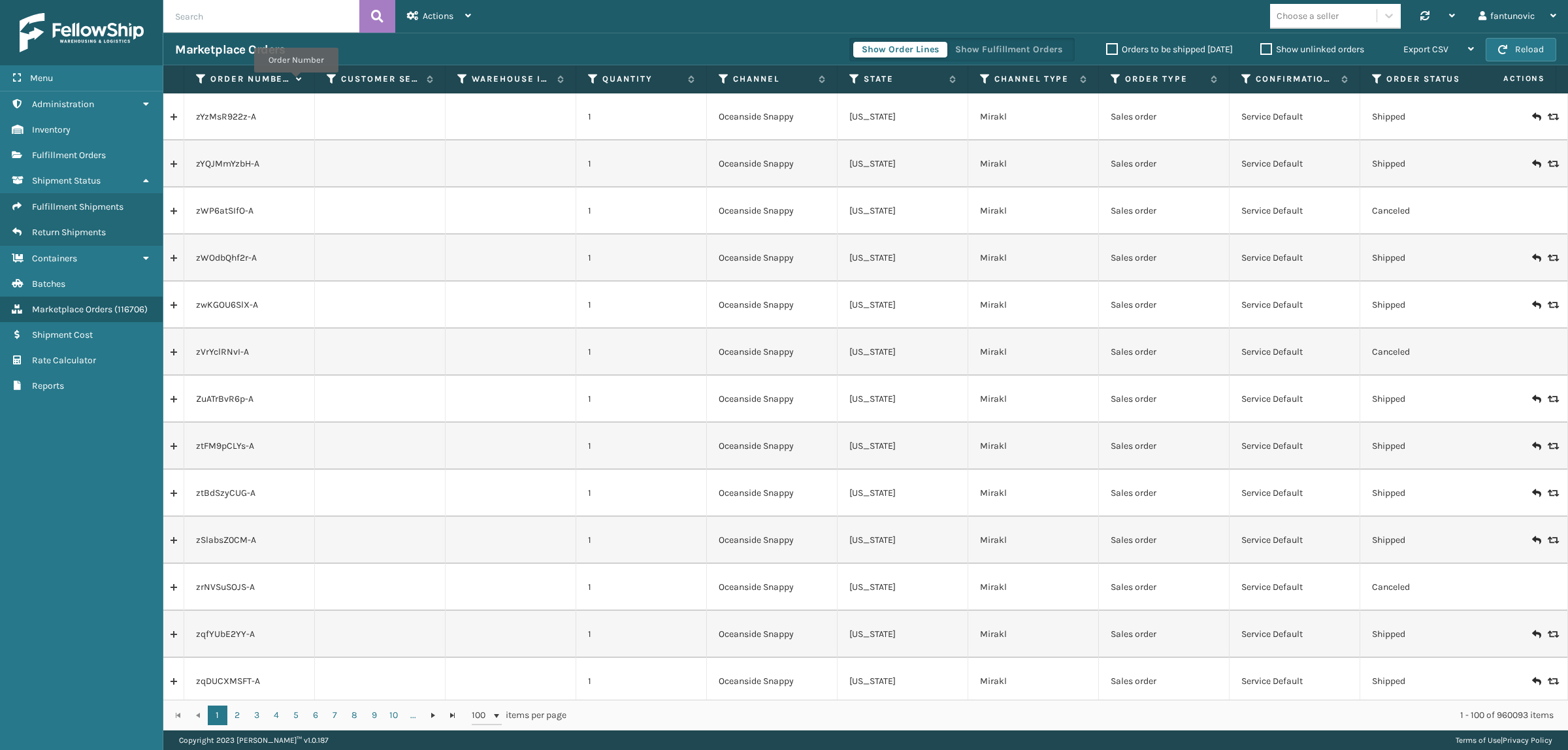
click at [296, 82] on icon at bounding box center [297, 79] width 11 height 9
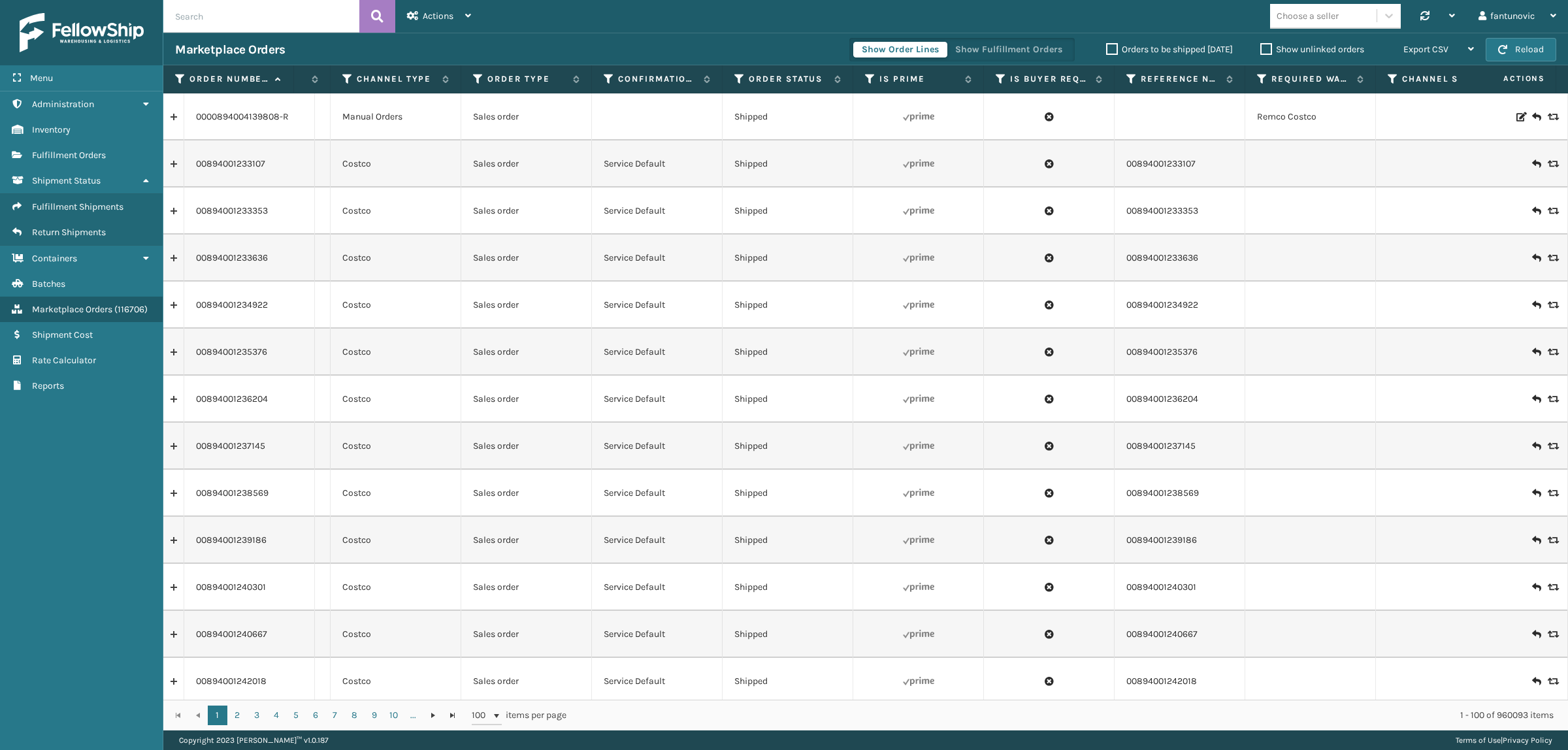
scroll to position [0, 686]
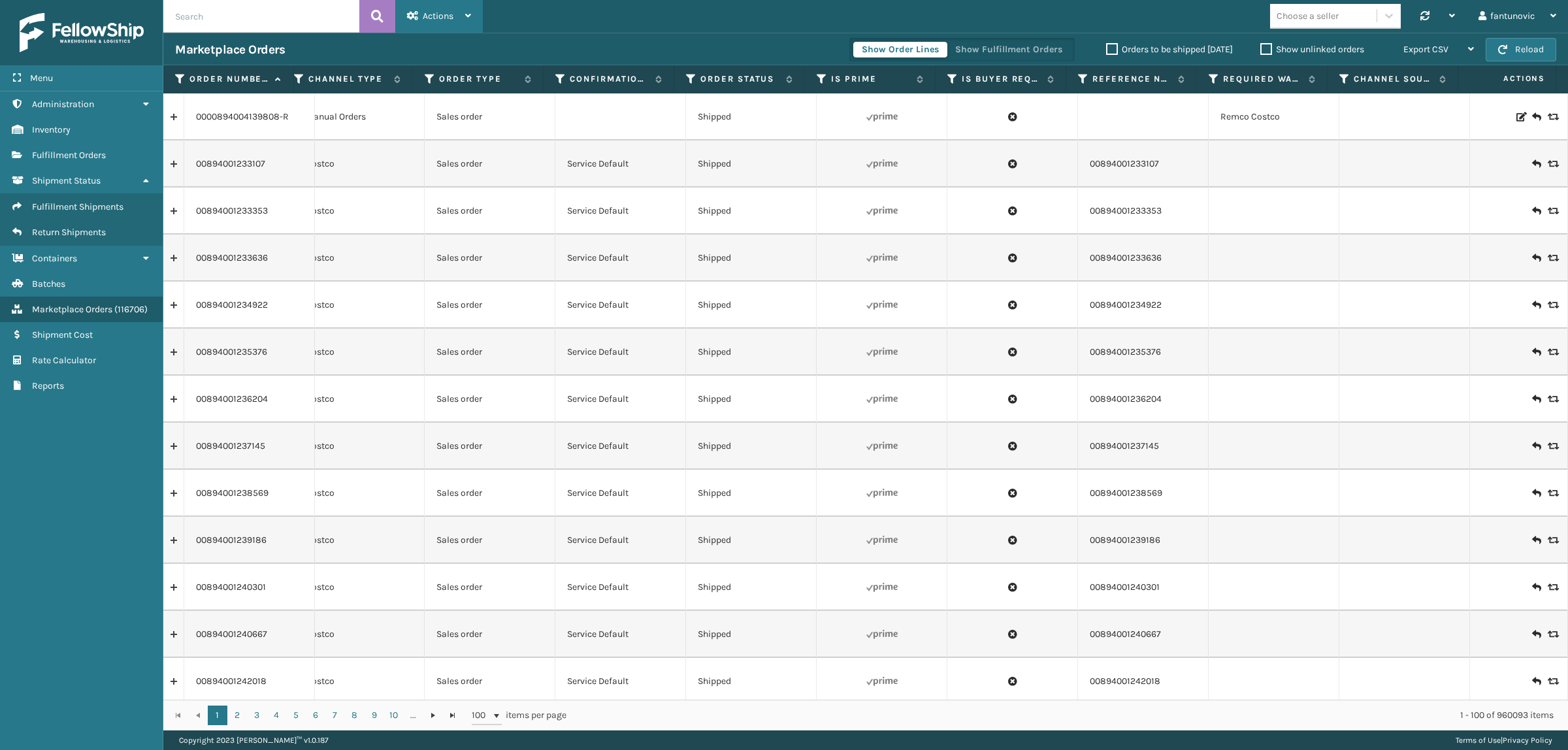
click at [422, 20] on span "Actions" at bounding box center [438, 16] width 31 height 11
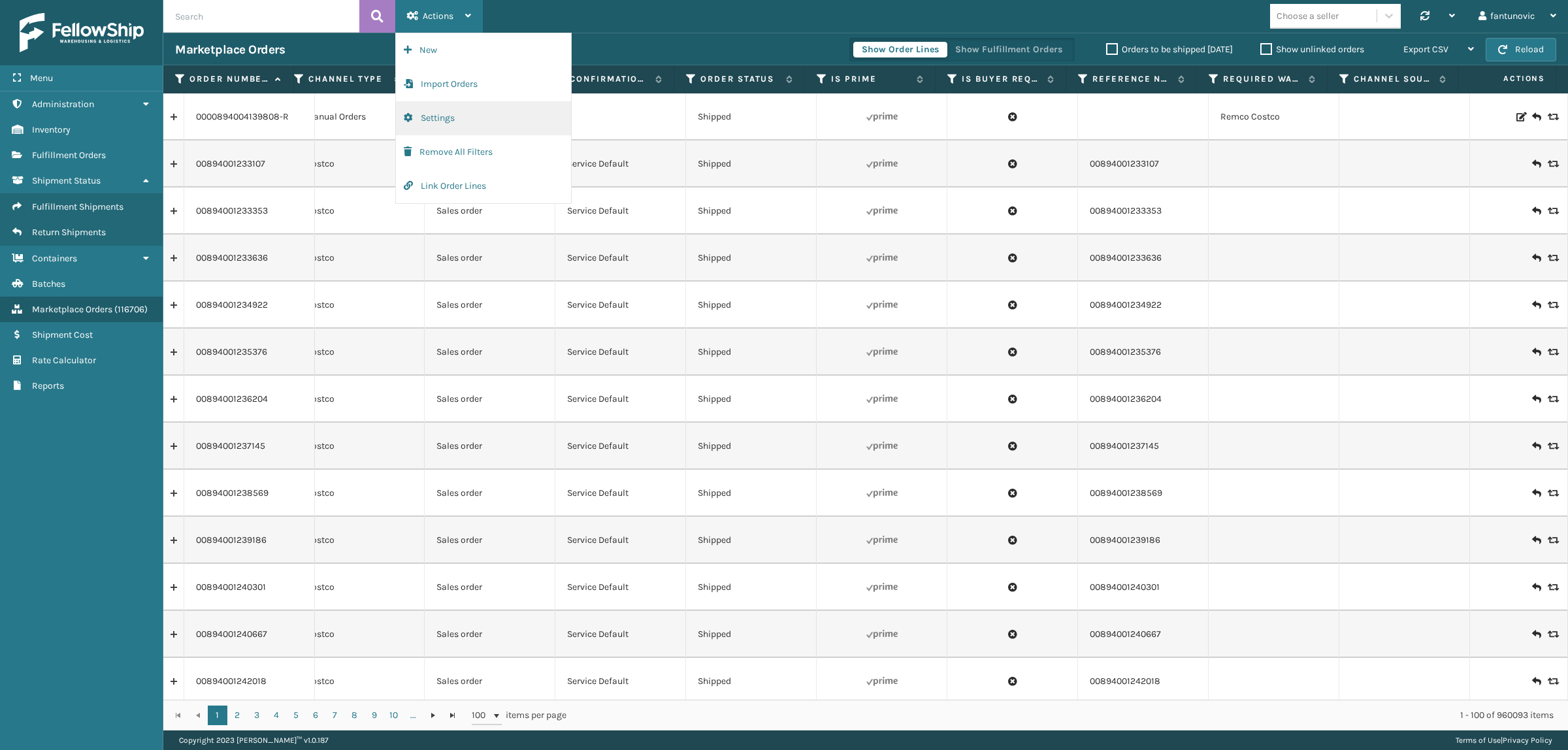
click at [458, 111] on button "Settings" at bounding box center [483, 118] width 175 height 34
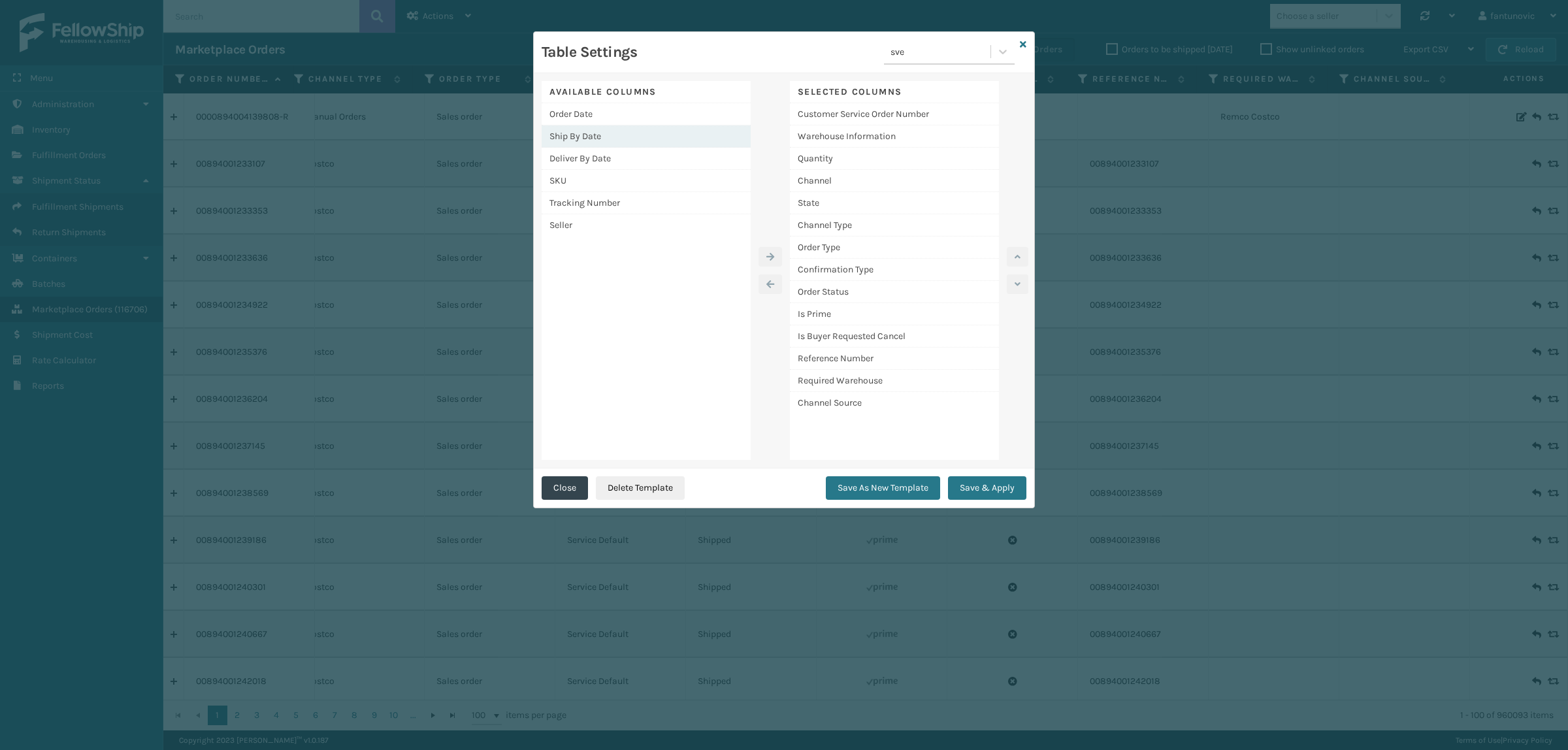
click at [611, 136] on div "Ship By Date" at bounding box center [646, 136] width 209 height 22
click at [774, 256] on icon "button" at bounding box center [770, 257] width 8 height 9
click at [981, 493] on button "Save & Apply" at bounding box center [987, 488] width 78 height 23
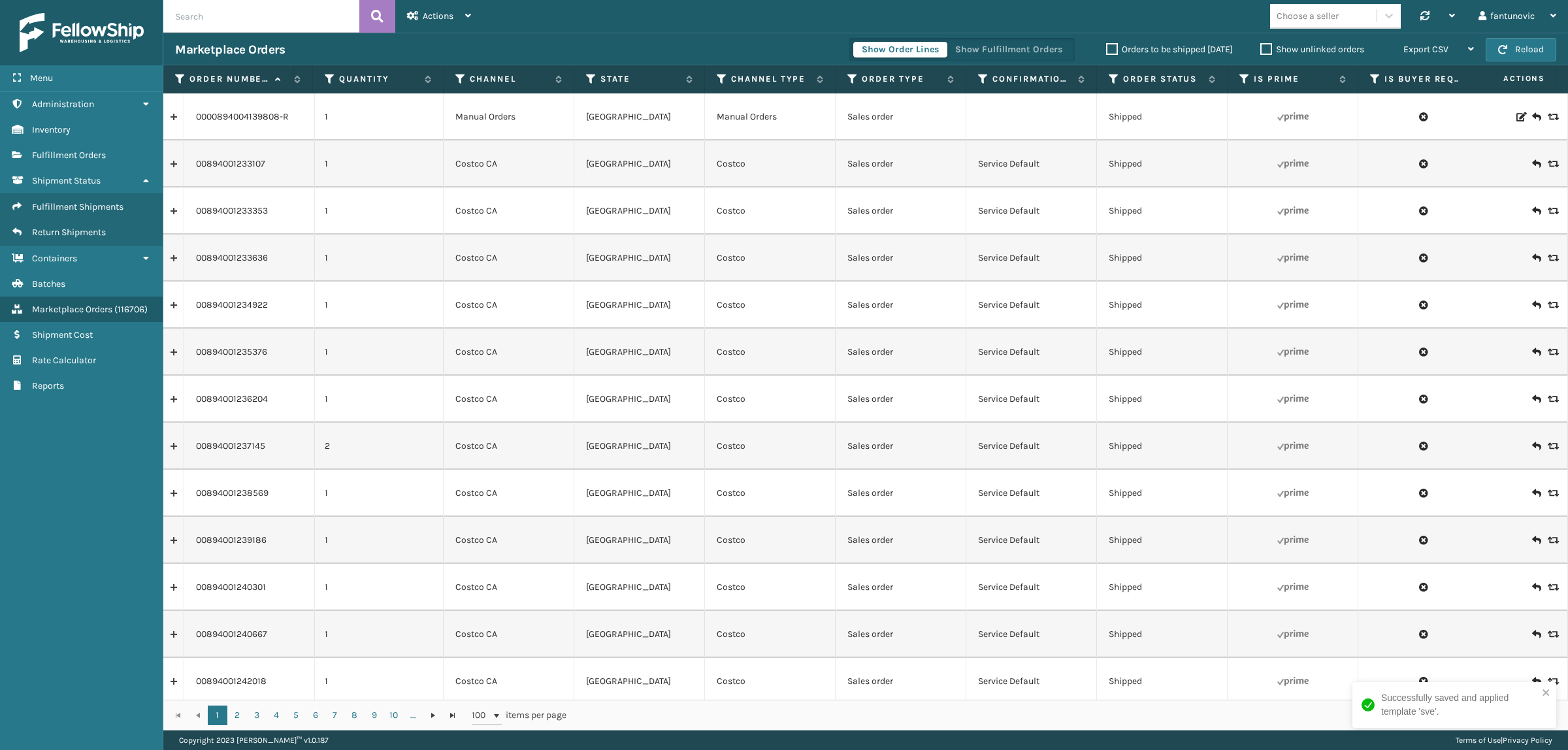
scroll to position [0, 671]
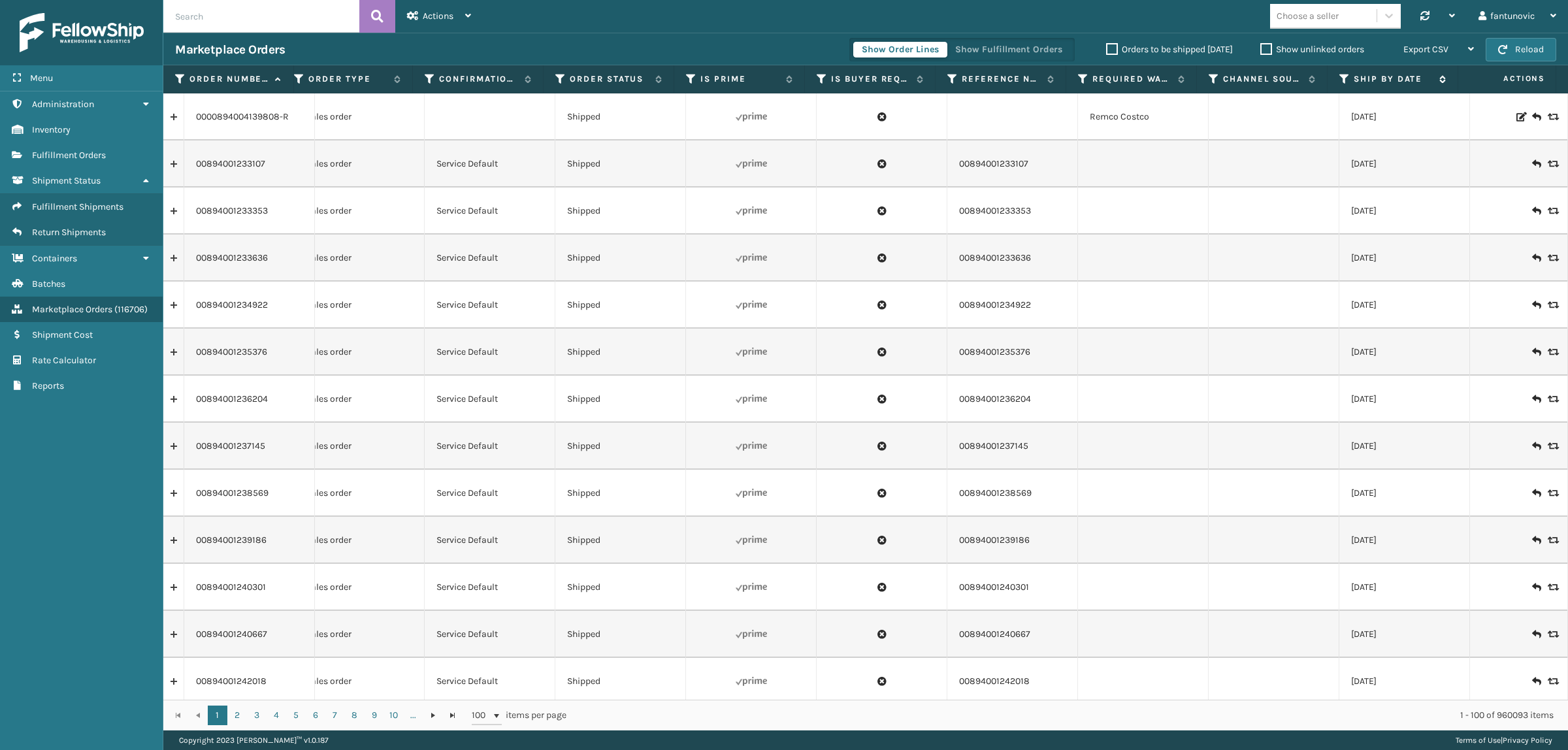
click at [1441, 77] on icon at bounding box center [1441, 79] width 11 height 8
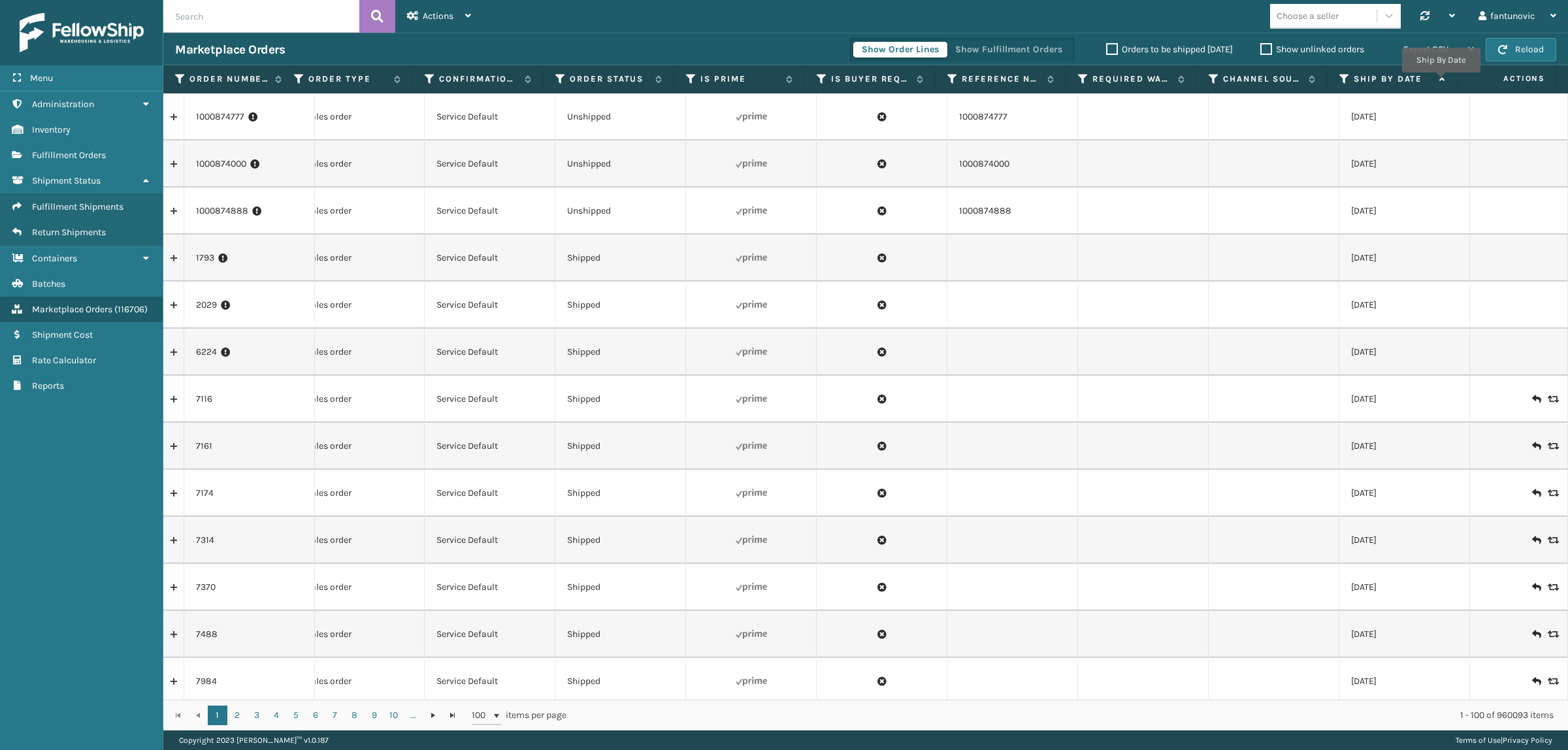
click at [1441, 82] on icon at bounding box center [1441, 79] width 11 height 9
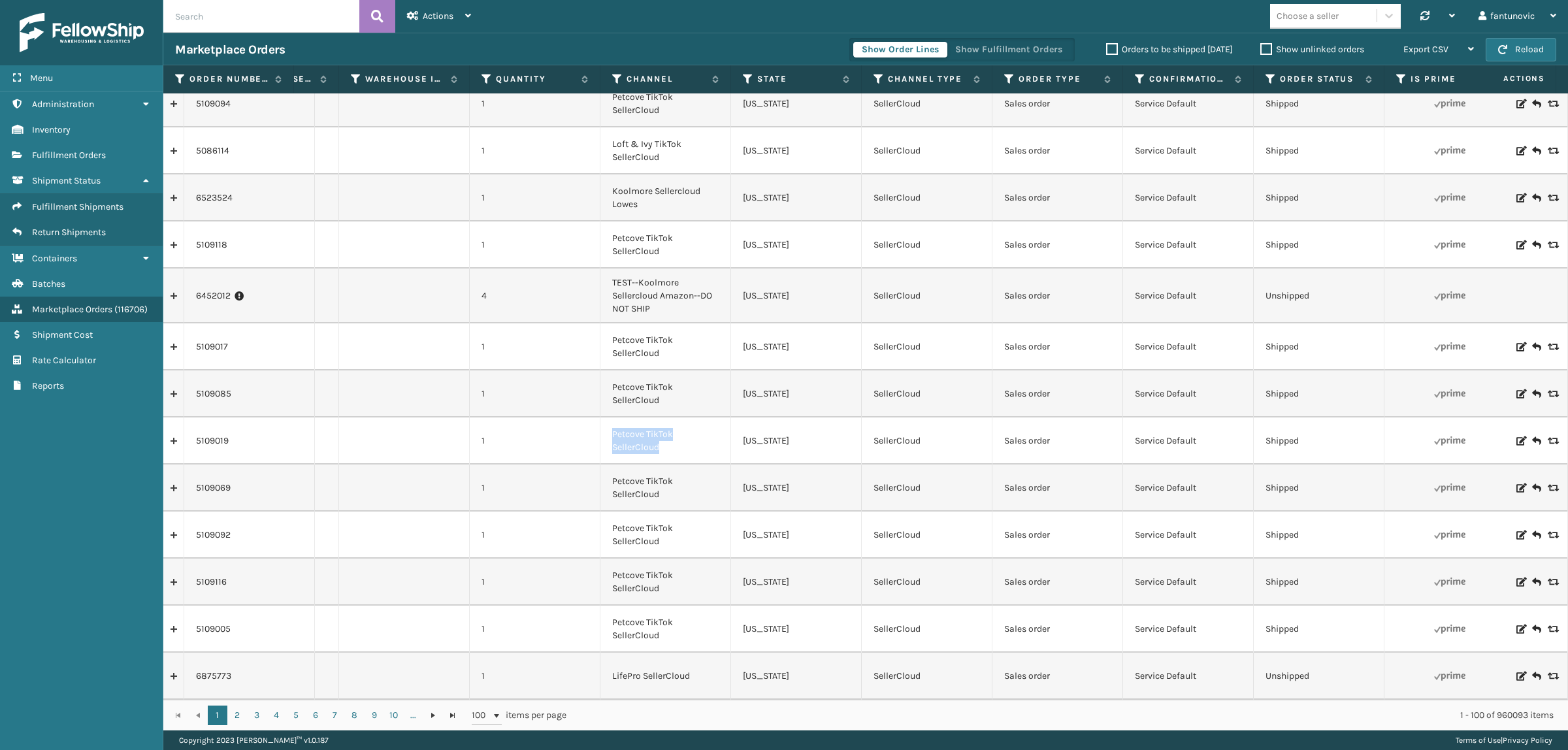
drag, startPoint x: 668, startPoint y: 445, endPoint x: 600, endPoint y: 419, distance: 72.8
click at [600, 419] on td "Petcove TikTok SellerCloud" at bounding box center [665, 441] width 130 height 47
click at [673, 430] on td "Petcove TikTok SellerCloud" at bounding box center [665, 441] width 130 height 47
click at [678, 435] on td "Petcove TikTok SellerCloud" at bounding box center [665, 441] width 130 height 47
drag, startPoint x: 667, startPoint y: 440, endPoint x: 621, endPoint y: 427, distance: 47.8
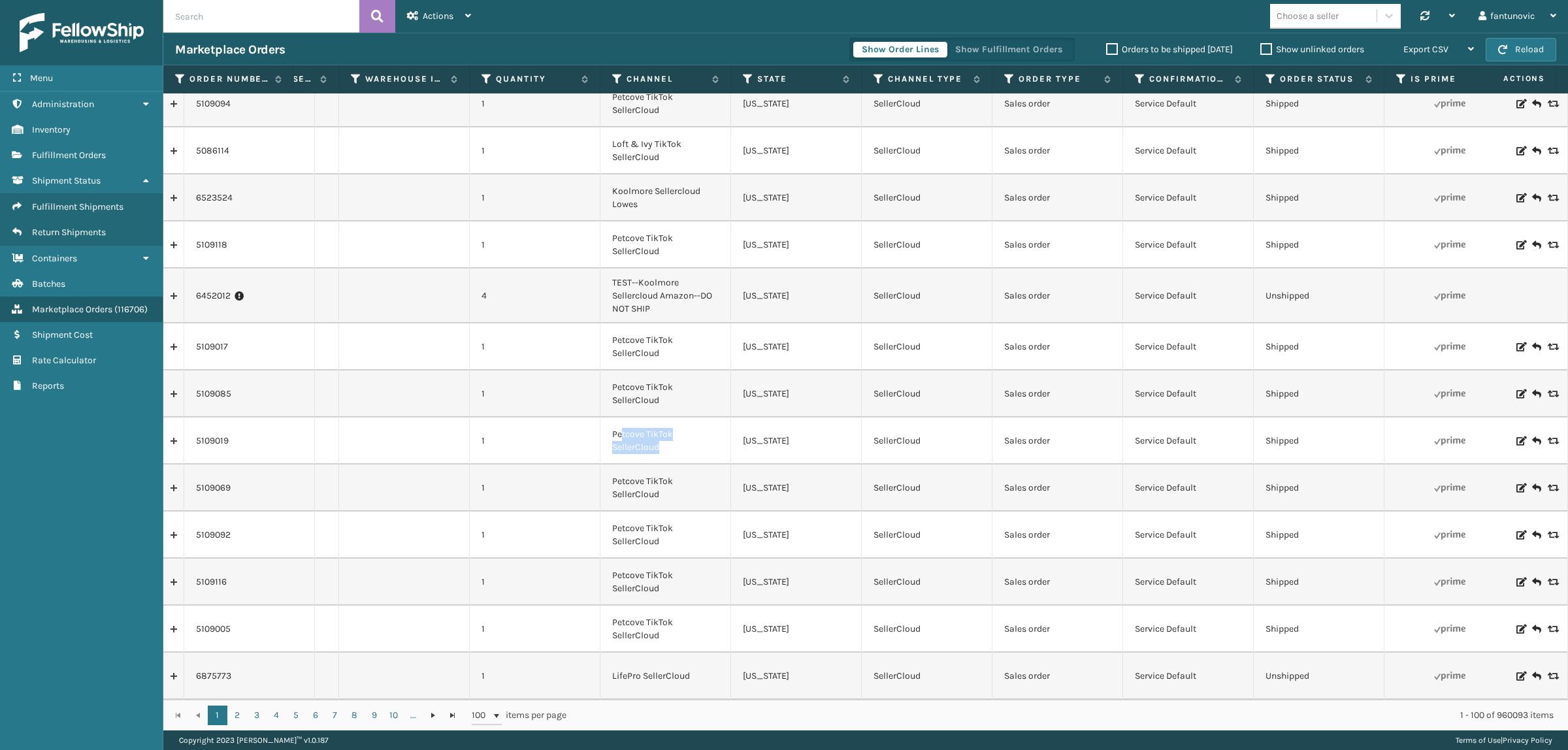
click at [621, 427] on td "Petcove TikTok SellerCloud" at bounding box center [665, 441] width 130 height 47
click at [671, 425] on td "Petcove TikTok SellerCloud" at bounding box center [665, 441] width 130 height 47
click at [672, 437] on td "Petcove TikTok SellerCloud" at bounding box center [665, 441] width 130 height 47
drag, startPoint x: 686, startPoint y: 332, endPoint x: 609, endPoint y: 332, distance: 77.0
click at [609, 332] on td "Petcove TikTok SellerCloud" at bounding box center [665, 347] width 130 height 47
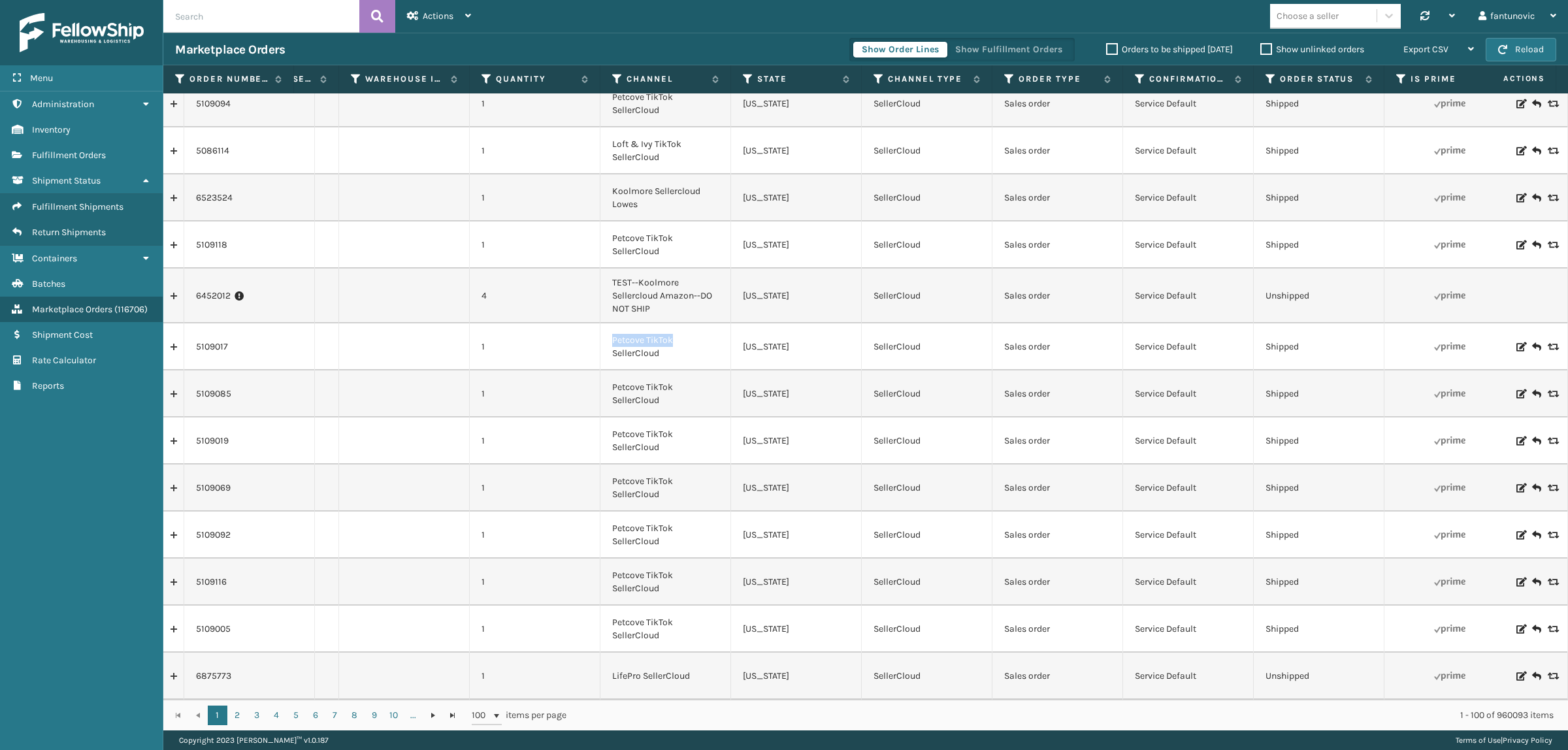
copy td "Petcove TikTok"
click at [667, 346] on td "Petcove TikTok SellerCloud" at bounding box center [665, 347] width 130 height 47
click at [111, 256] on link "Containers" at bounding box center [81, 258] width 163 height 25
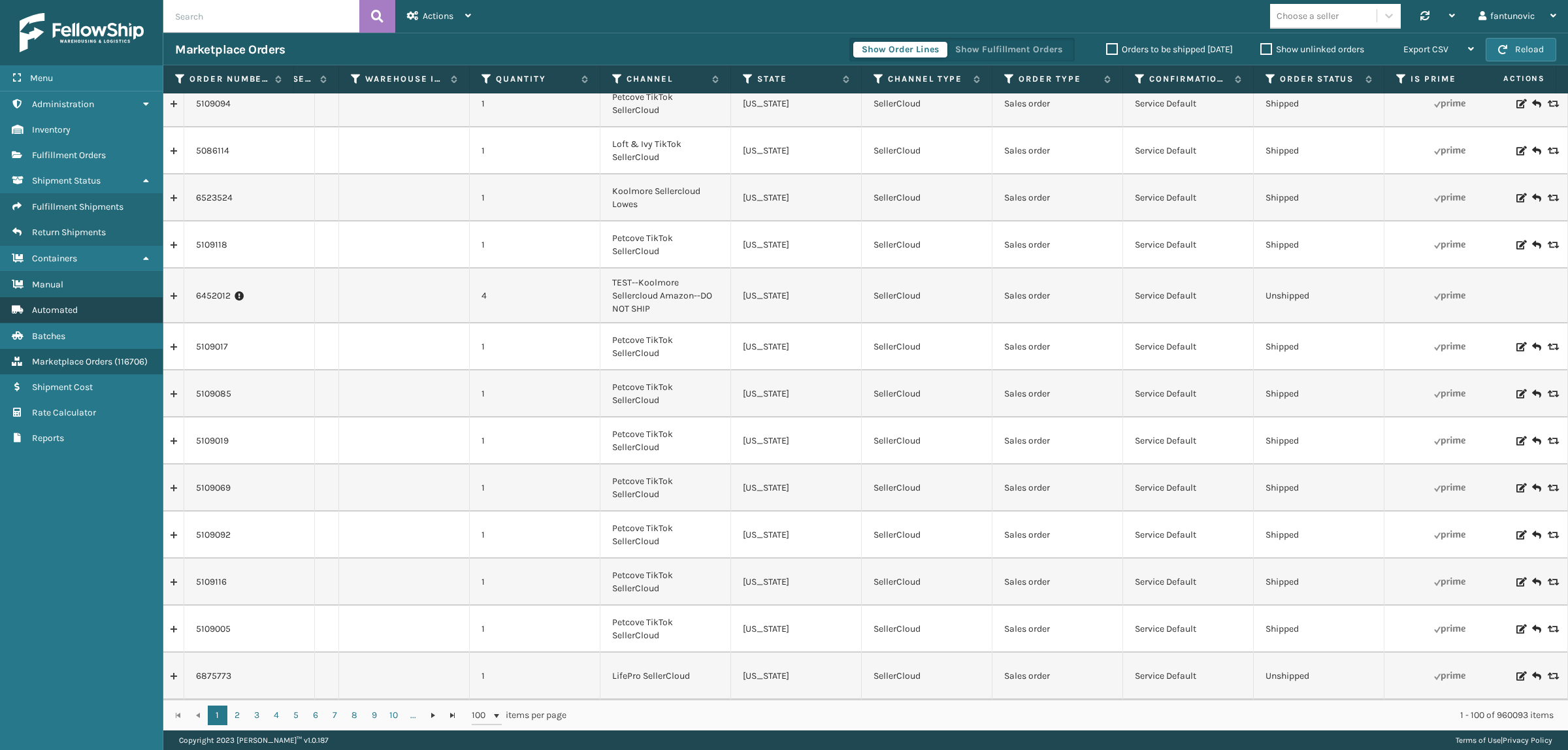
click at [77, 305] on span "Automated" at bounding box center [55, 310] width 46 height 11
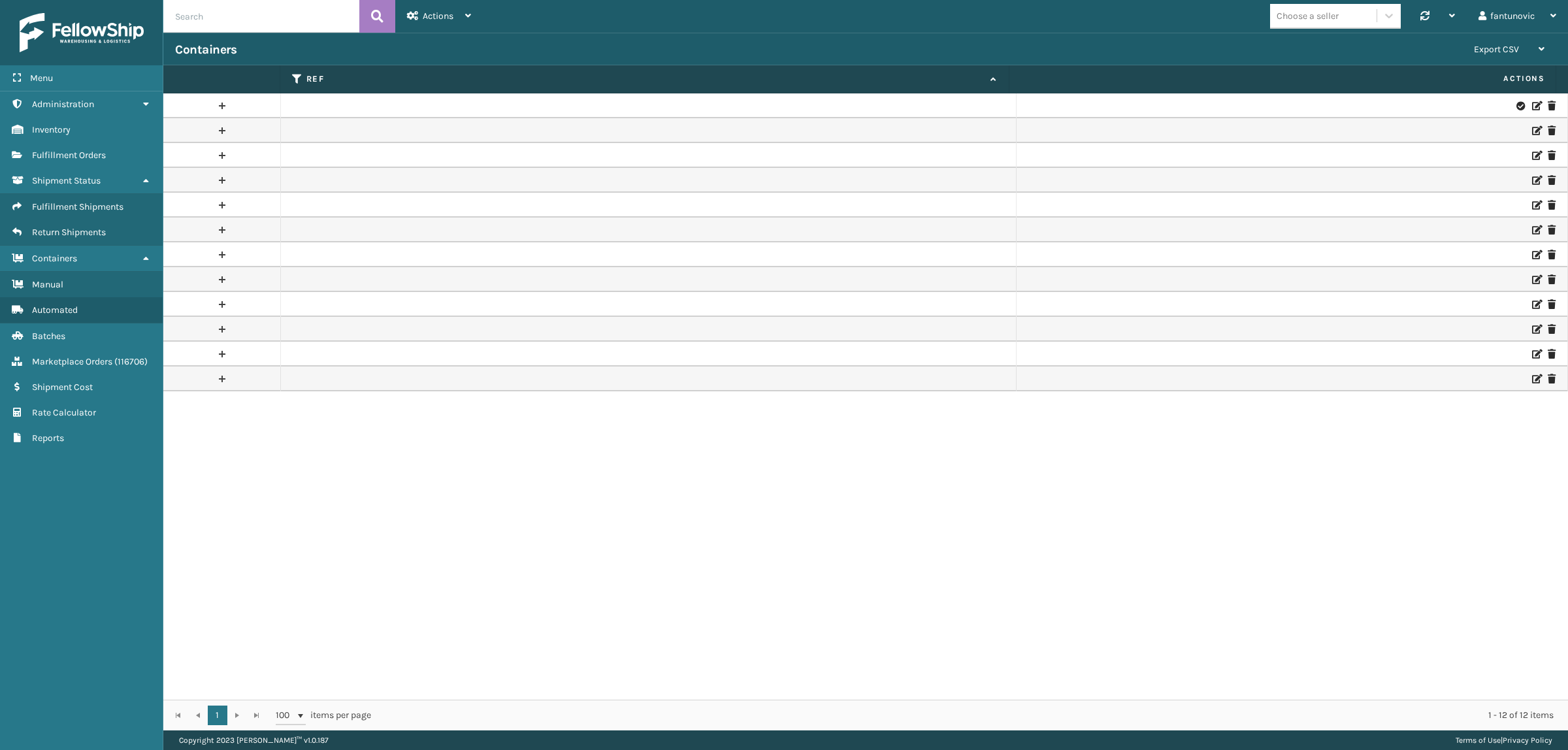
click at [229, 102] on link at bounding box center [222, 105] width 117 height 21
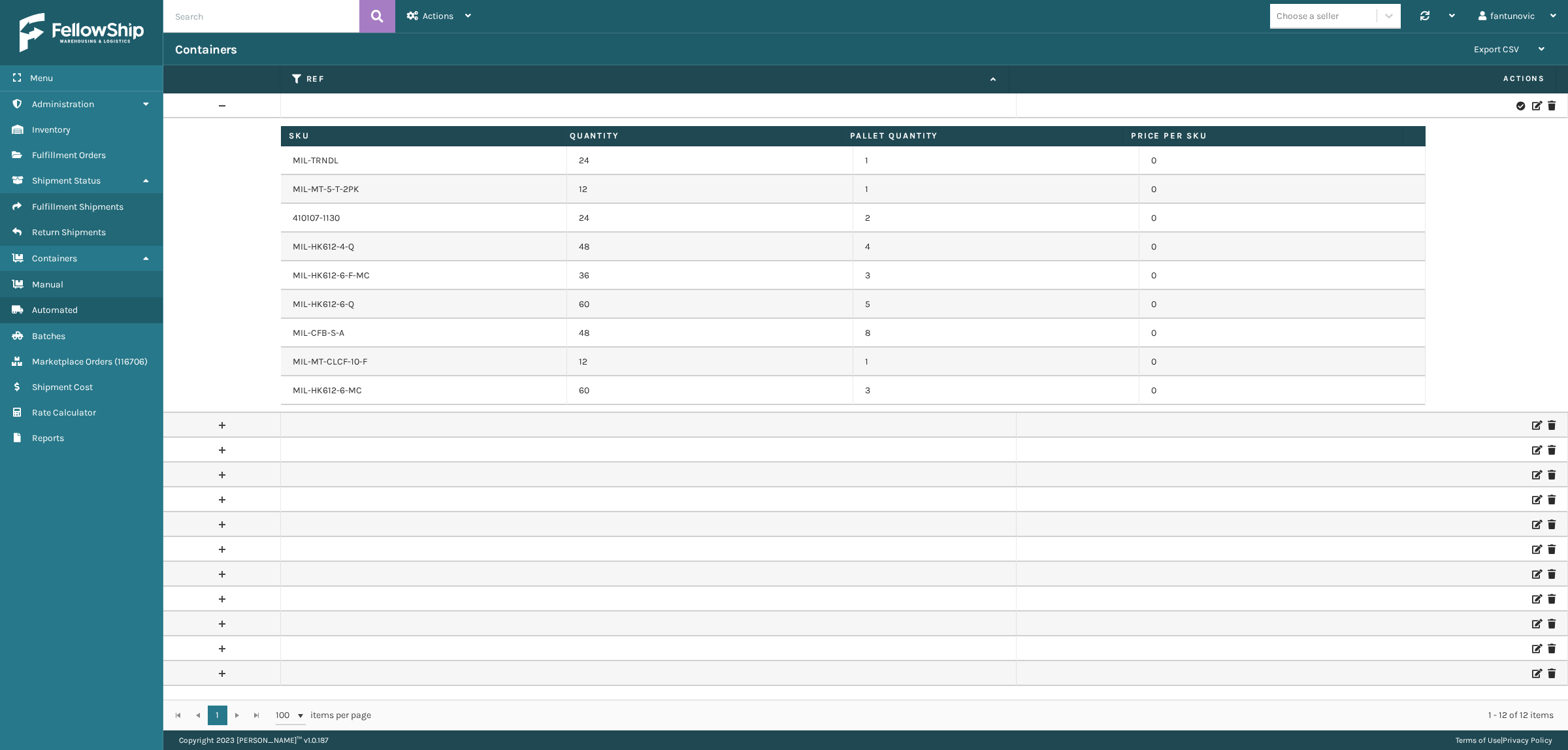
click at [1197, 26] on div "Choose a seller Synchronise all channels fantunovic Log Out" at bounding box center [1025, 16] width 1085 height 33
click at [990, 82] on icon at bounding box center [992, 79] width 11 height 9
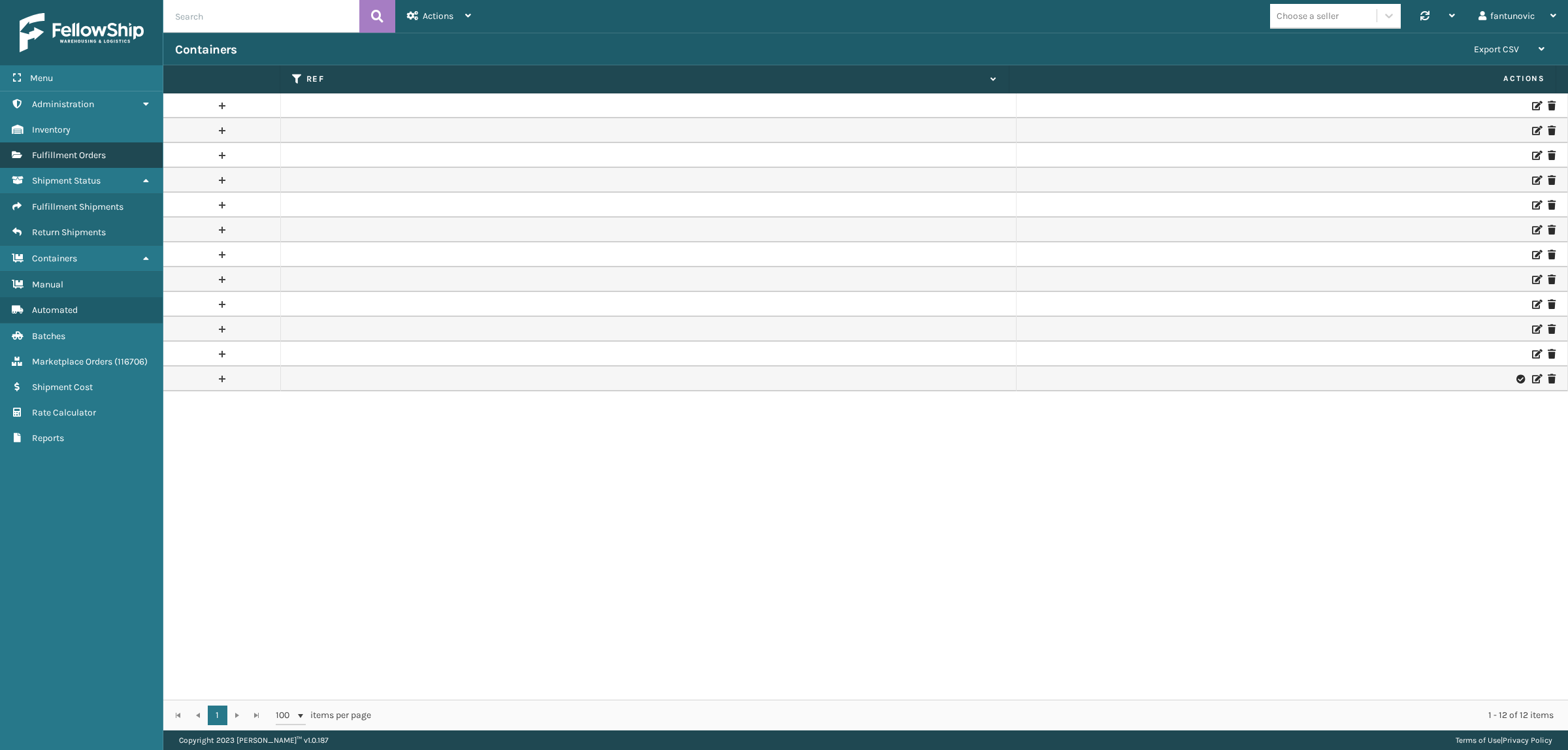
click at [49, 142] on link "Fulfillment Orders" at bounding box center [81, 155] width 163 height 25
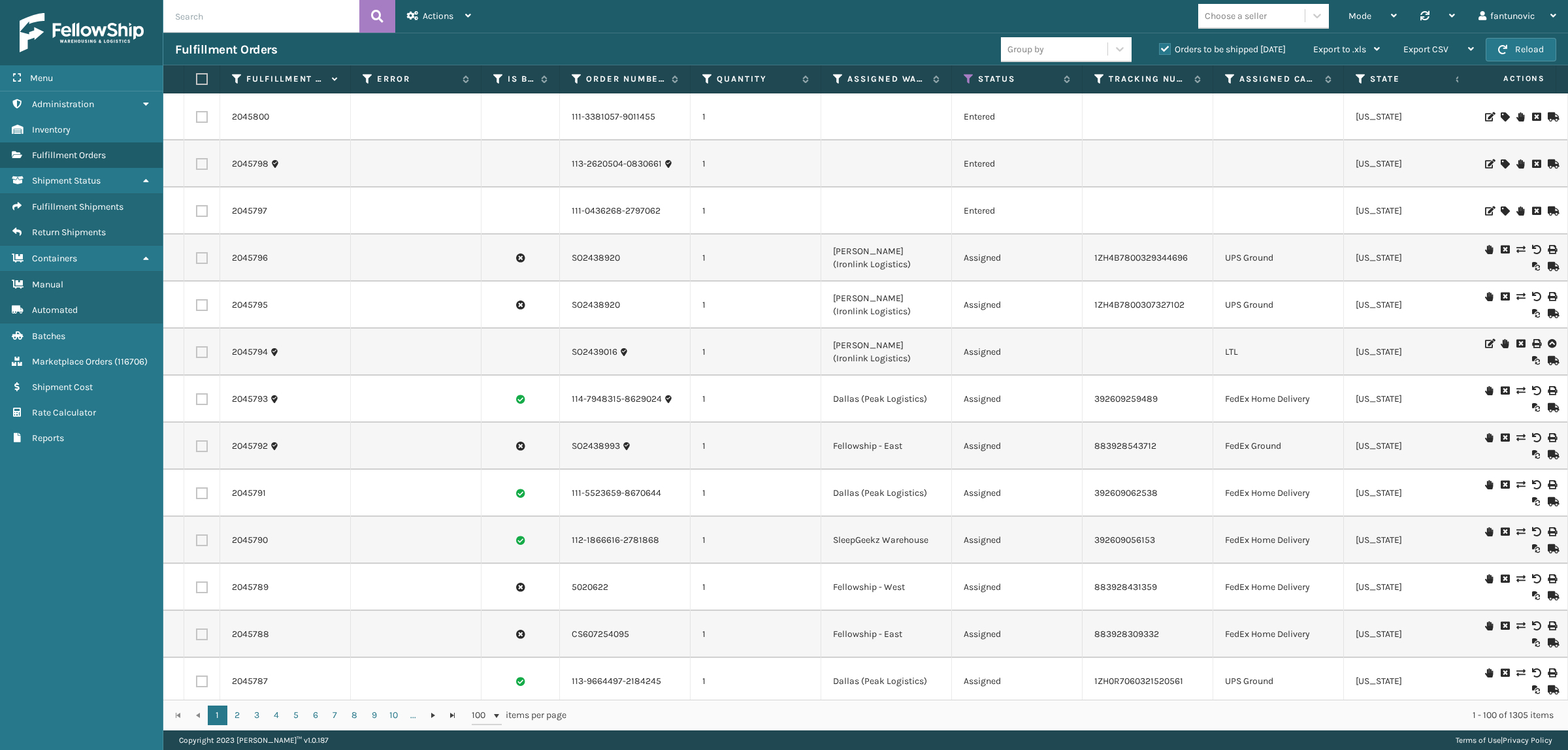
drag, startPoint x: 1426, startPoint y: 167, endPoint x: 1368, endPoint y: 154, distance: 59.4
click at [1368, 154] on td "[US_STATE]" at bounding box center [1409, 164] width 130 height 47
click at [1323, 173] on td at bounding box center [1279, 164] width 130 height 47
drag, startPoint x: 881, startPoint y: 268, endPoint x: 828, endPoint y: 262, distance: 53.3
click at [828, 262] on td "[PERSON_NAME] (Ironlink Logistics)" at bounding box center [886, 258] width 130 height 47
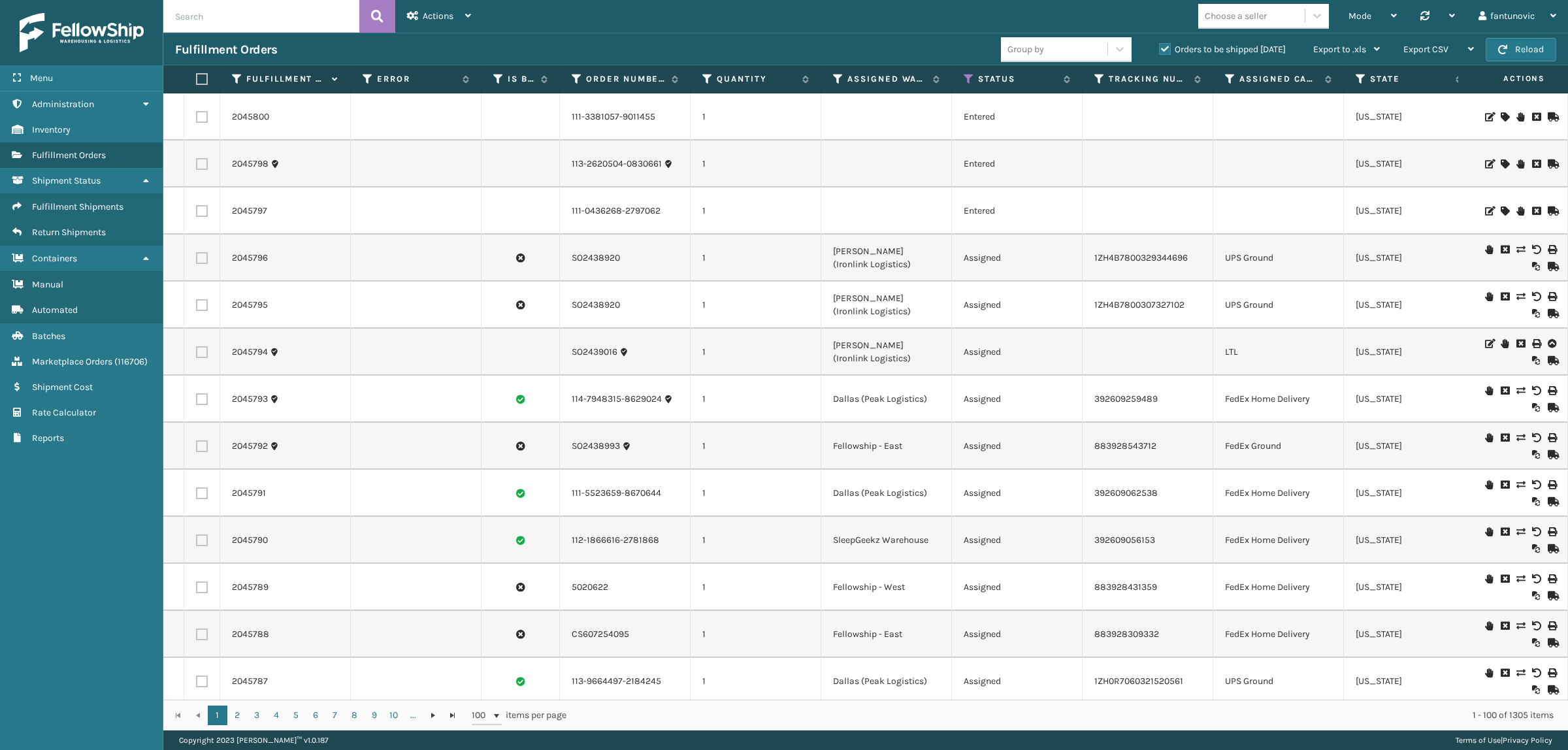
click at [827, 258] on td "[PERSON_NAME] (Ironlink Logistics)" at bounding box center [886, 258] width 130 height 47
drag, startPoint x: 830, startPoint y: 250, endPoint x: 892, endPoint y: 273, distance: 66.1
click at [892, 273] on td "[PERSON_NAME] (Ironlink Logistics)" at bounding box center [886, 258] width 130 height 47
click at [893, 268] on td "[PERSON_NAME] (Ironlink Logistics)" at bounding box center [886, 258] width 130 height 47
click at [435, 1] on div "Actions" at bounding box center [439, 16] width 64 height 33
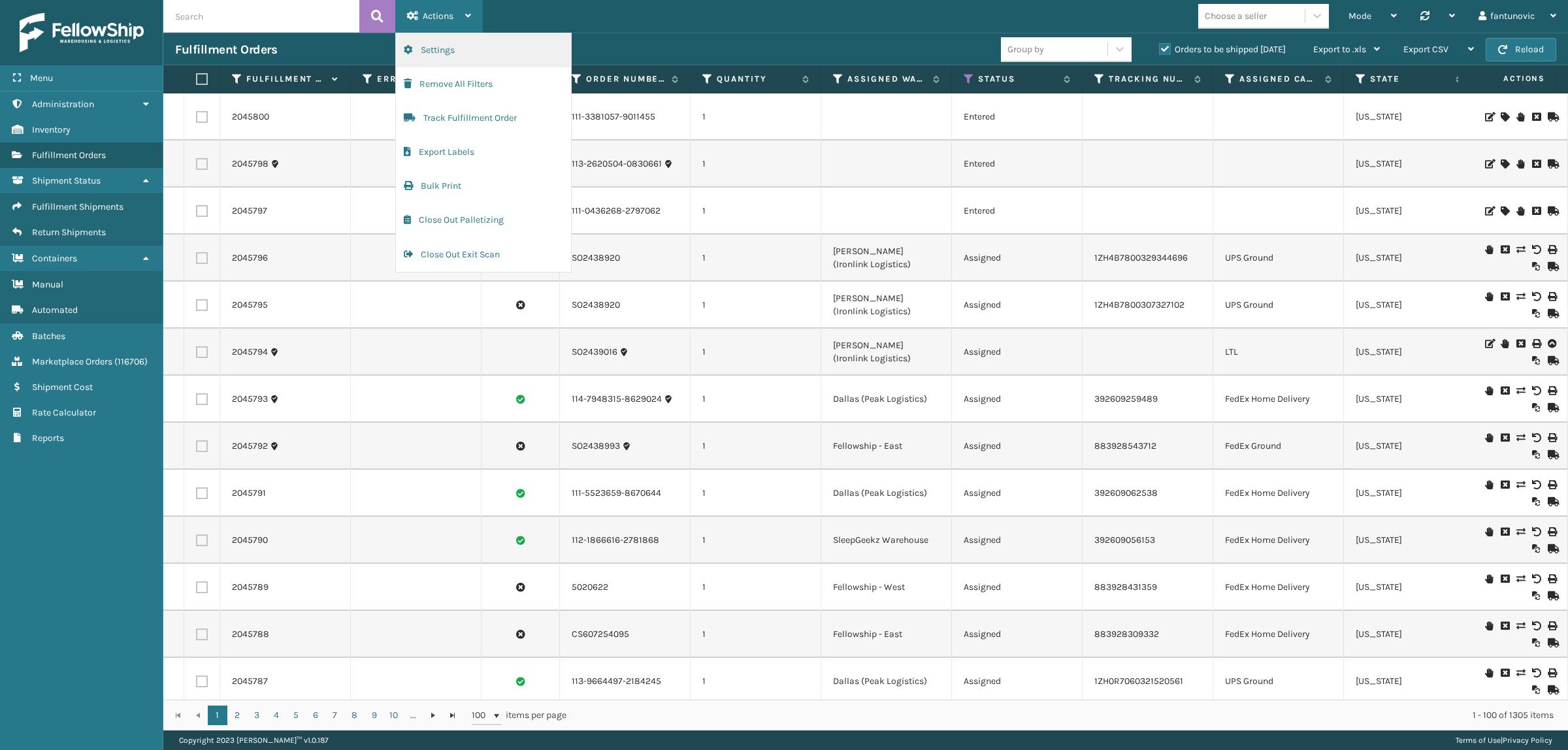
click at [455, 51] on button "Settings" at bounding box center [483, 50] width 175 height 34
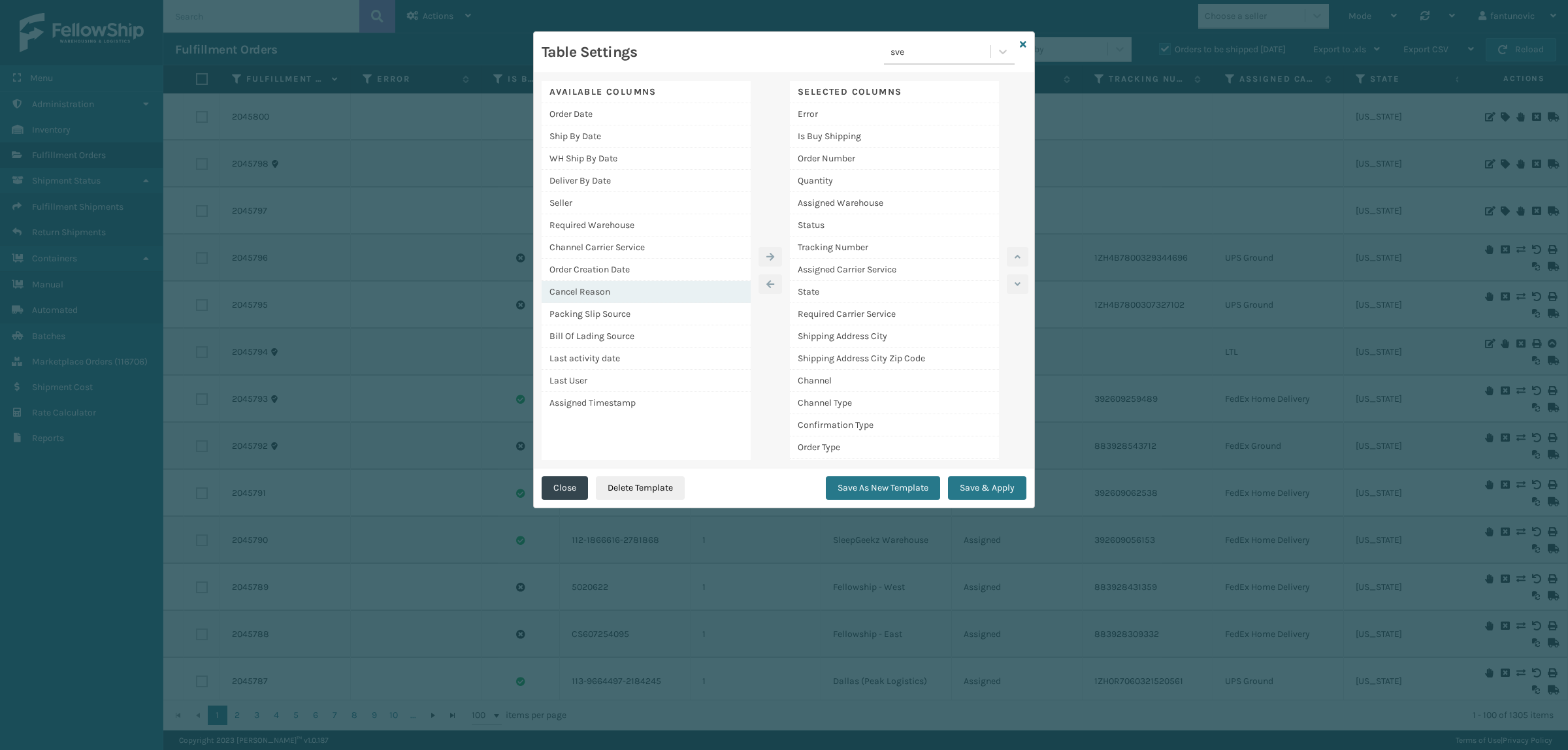
click at [599, 289] on div "Cancel Reason" at bounding box center [646, 291] width 209 height 22
click at [766, 253] on icon "button" at bounding box center [770, 257] width 8 height 9
click at [1018, 478] on button "Save & Apply" at bounding box center [987, 488] width 78 height 23
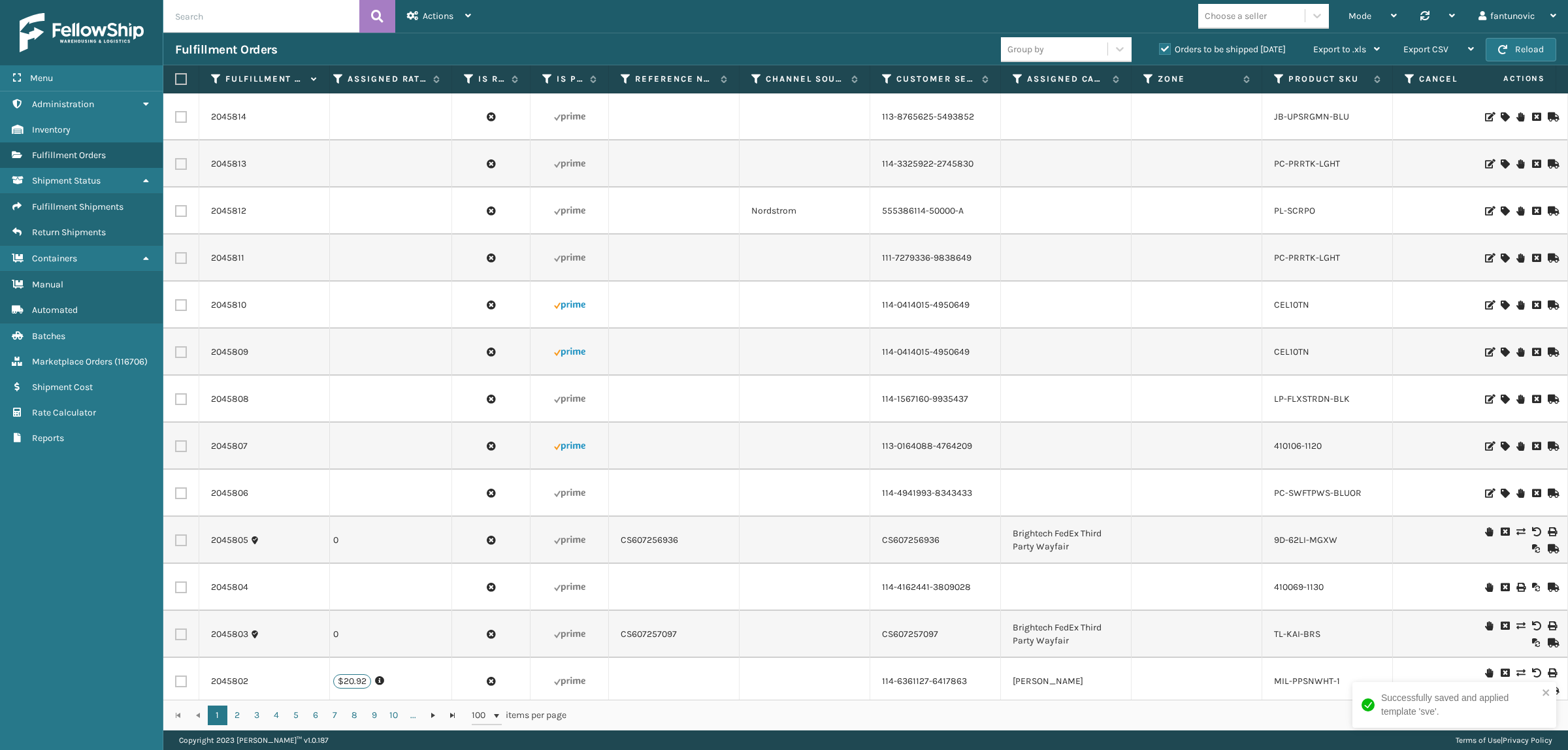
scroll to position [0, 2984]
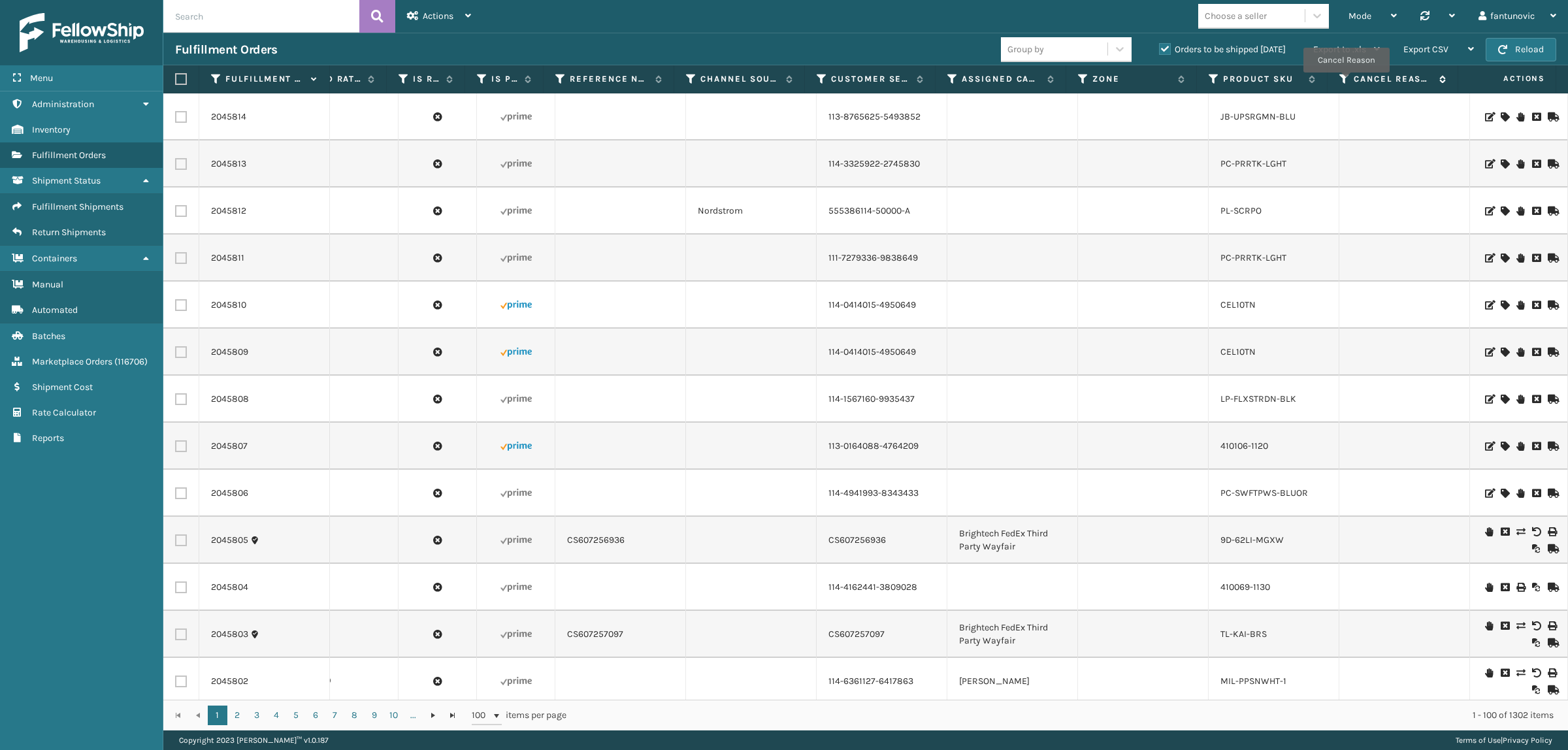
click at [1346, 82] on icon at bounding box center [1344, 79] width 11 height 12
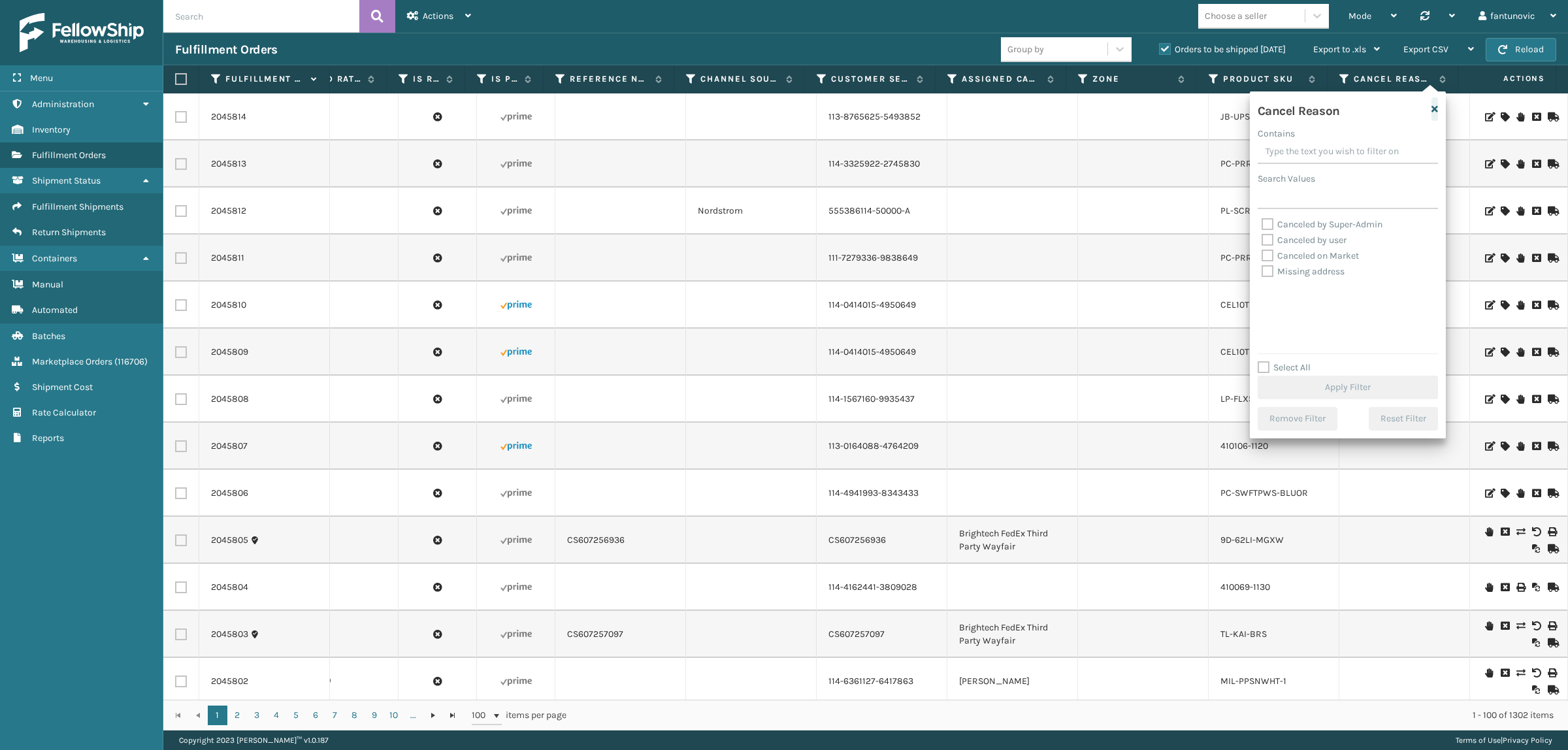
drag, startPoint x: 1433, startPoint y: 106, endPoint x: 1040, endPoint y: 138, distance: 394.3
click at [1040, 138] on td at bounding box center [1013, 116] width 130 height 47
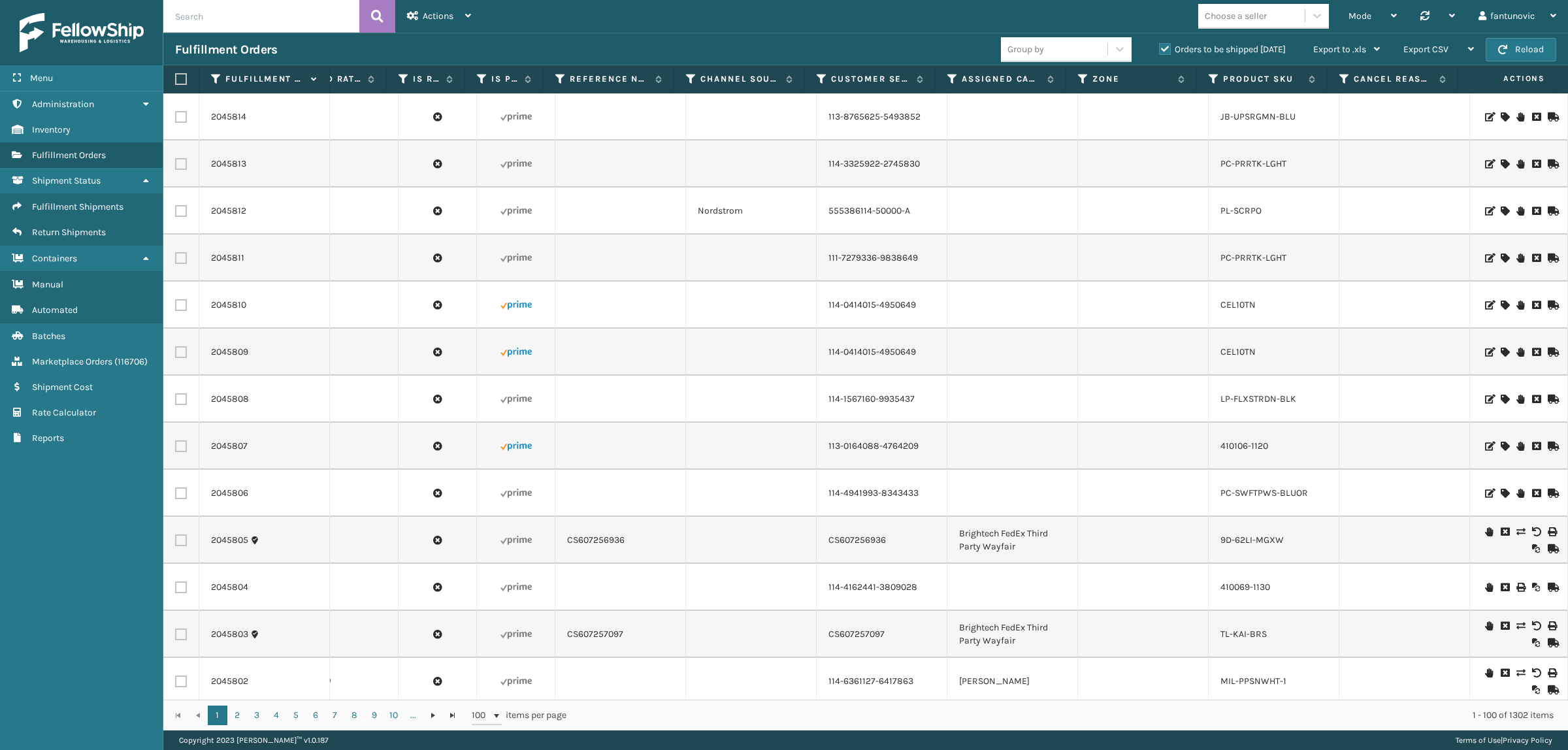
click at [690, 343] on td at bounding box center [751, 352] width 130 height 47
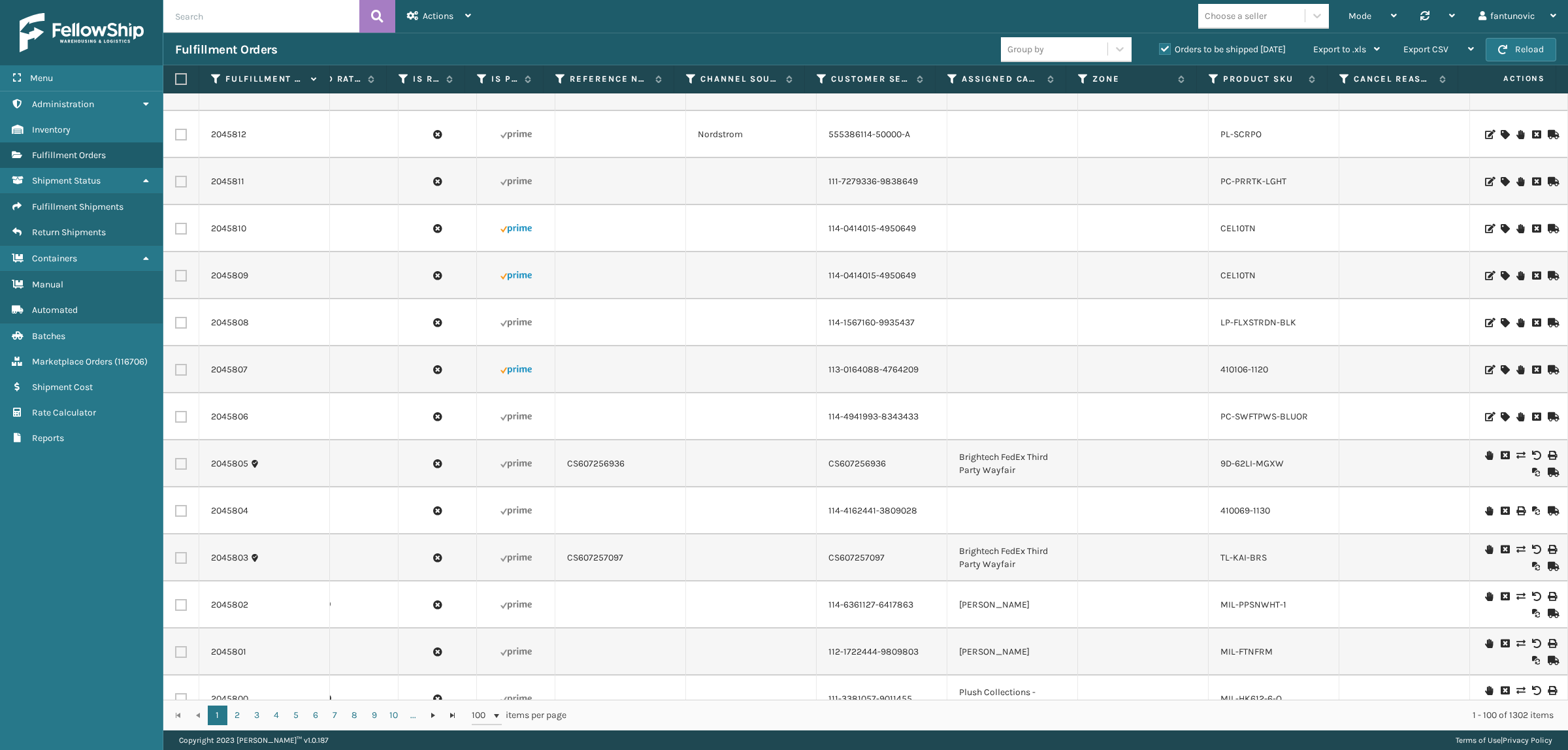
scroll to position [164, 3048]
